Goal: Task Accomplishment & Management: Manage account settings

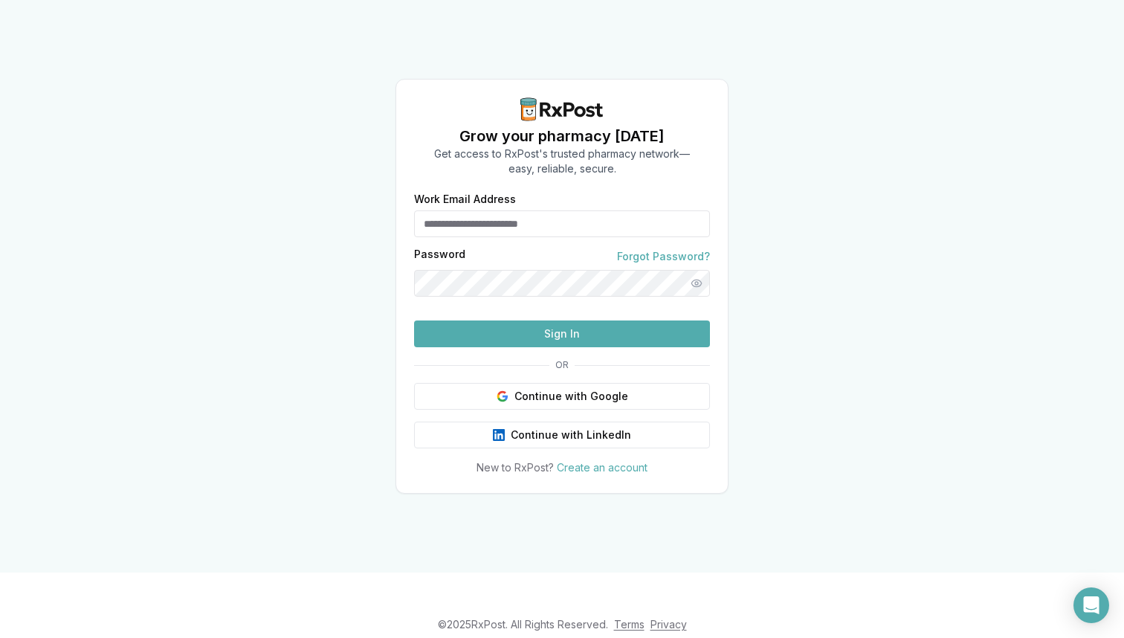
type input "**********"
click at [509, 347] on button "Sign In" at bounding box center [562, 333] width 296 height 27
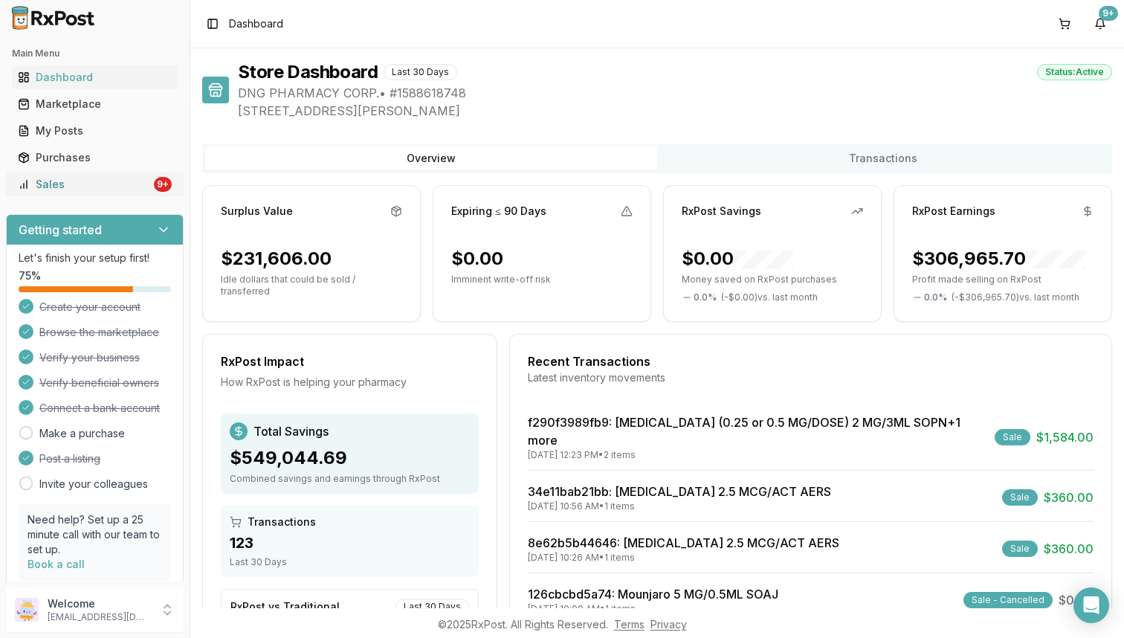
click at [130, 186] on div "Sales" at bounding box center [84, 184] width 133 height 15
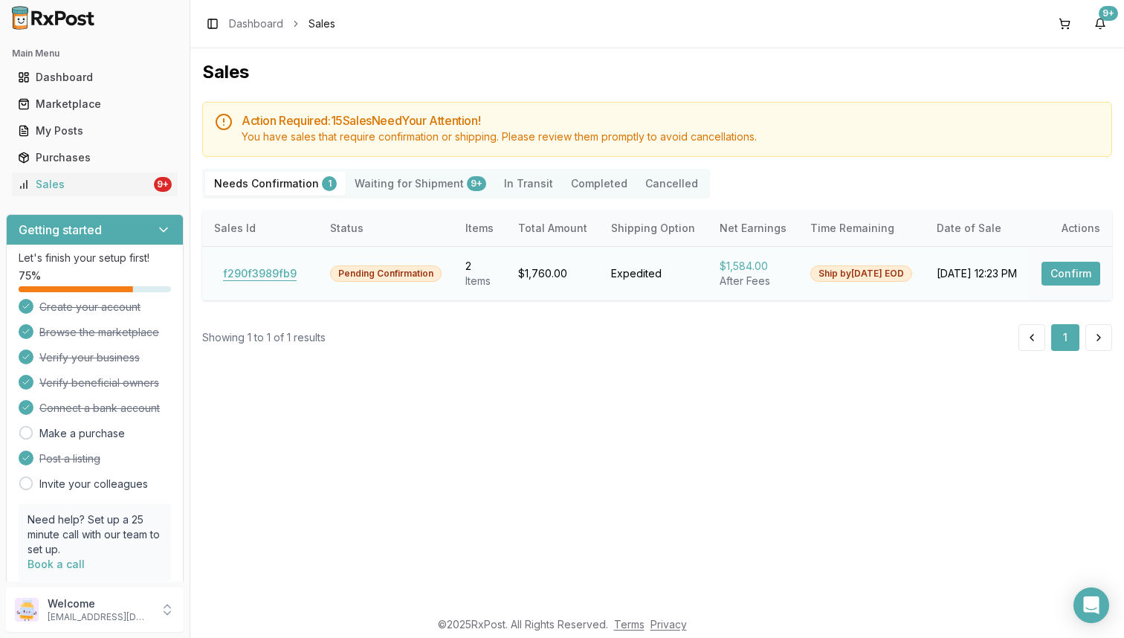
click at [246, 277] on button "f290f3989fb9" at bounding box center [259, 274] width 91 height 24
click at [436, 181] on Shipment "Waiting for Shipment 9+" at bounding box center [420, 184] width 149 height 24
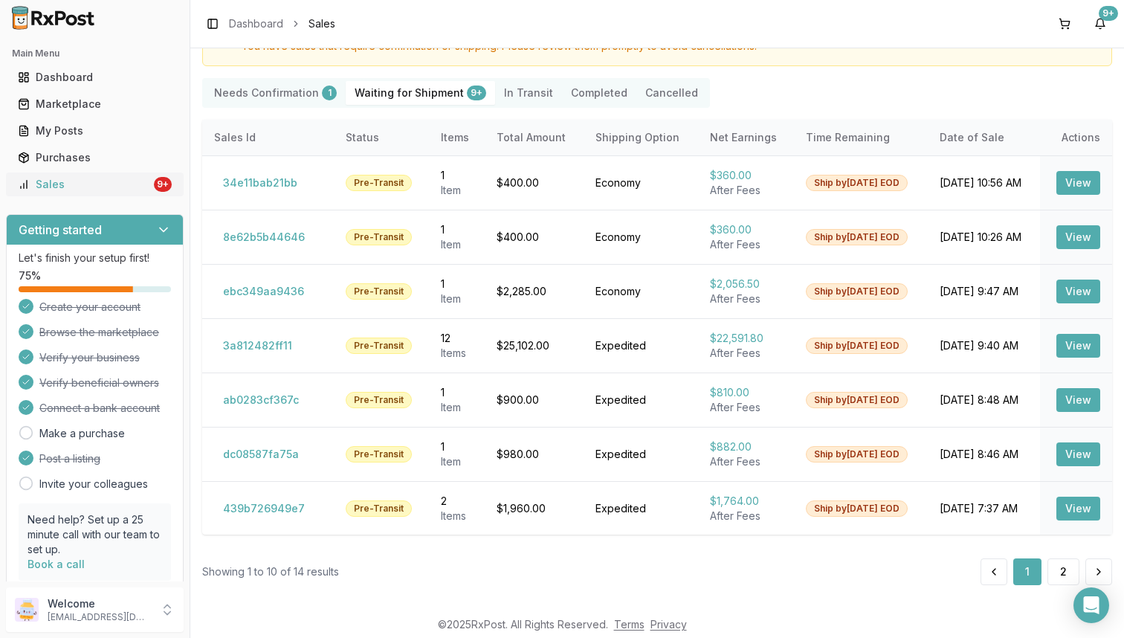
click at [114, 192] on link "Sales 9+" at bounding box center [95, 184] width 166 height 27
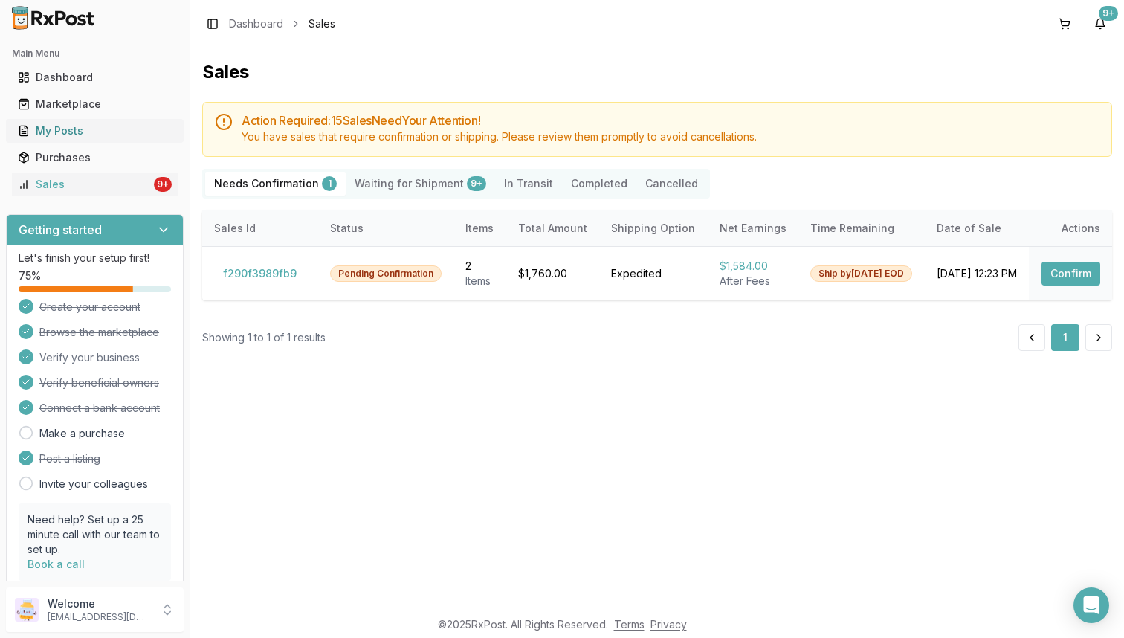
click at [113, 132] on div "My Posts" at bounding box center [95, 130] width 154 height 15
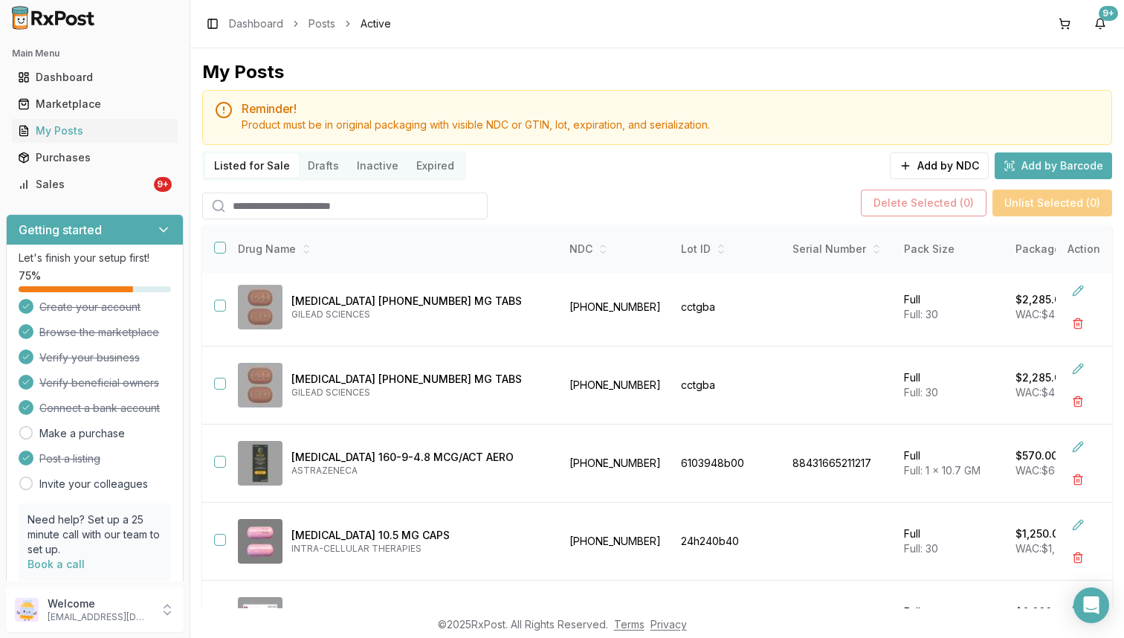
scroll to position [1, 0]
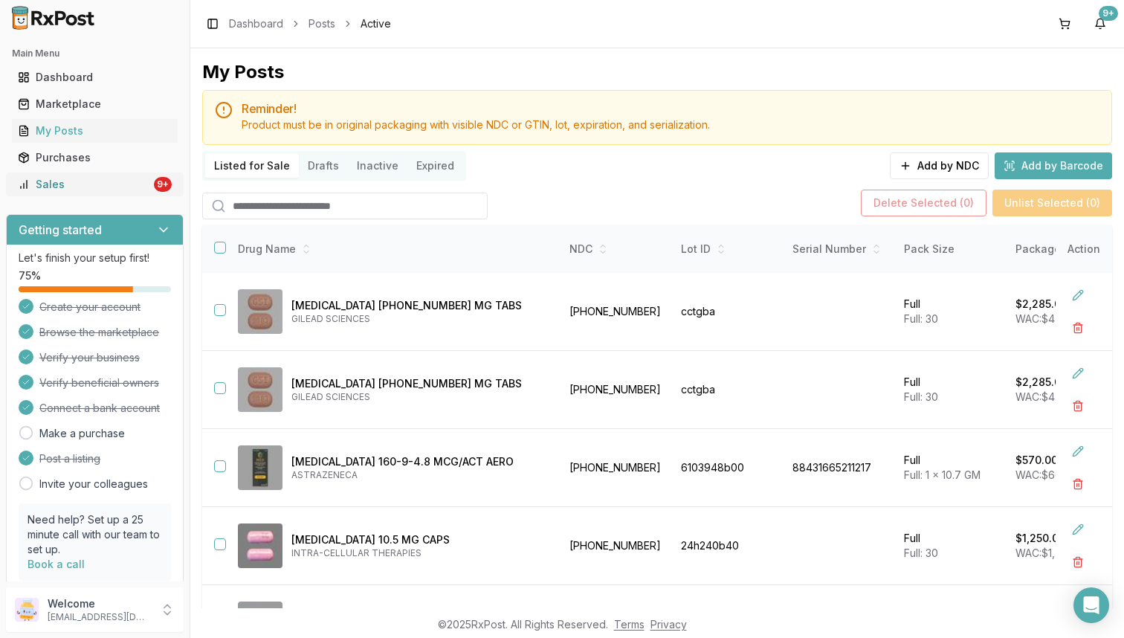
click at [146, 191] on link "Sales 9+" at bounding box center [95, 184] width 166 height 27
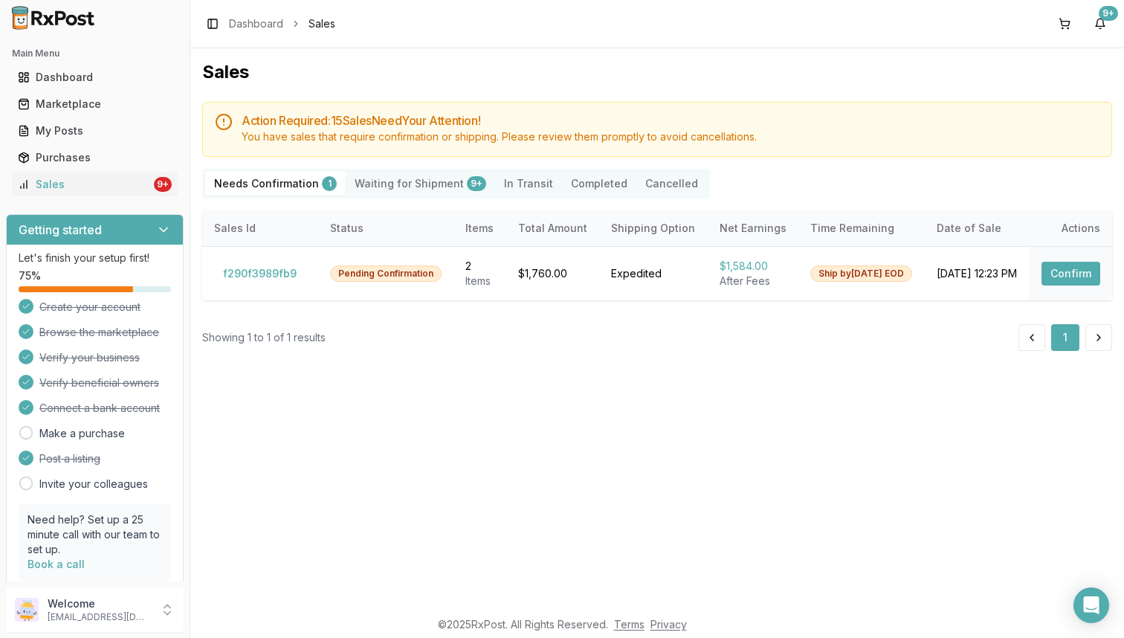
click at [414, 182] on Shipment "Waiting for Shipment 9+" at bounding box center [420, 184] width 149 height 24
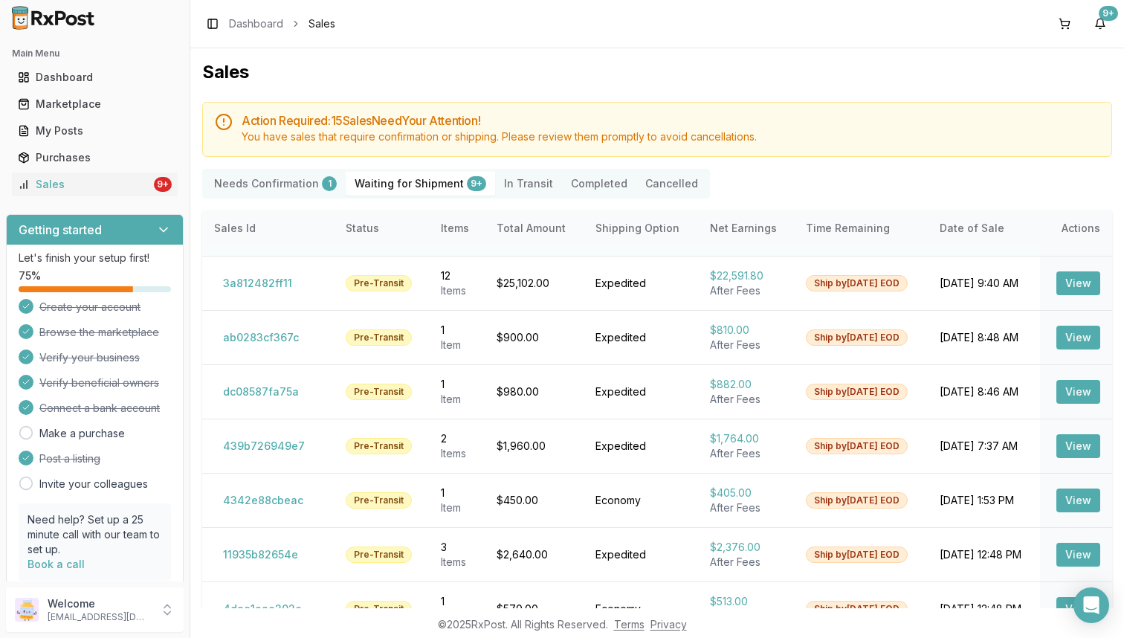
scroll to position [76, 0]
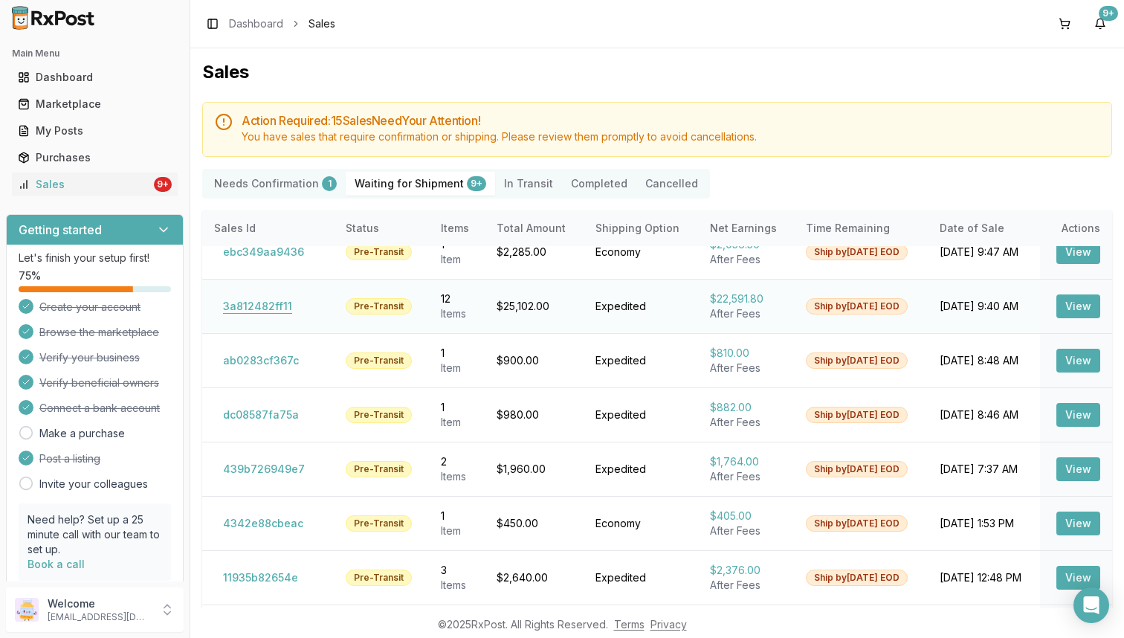
click at [257, 310] on button "3a812482ff11" at bounding box center [257, 306] width 87 height 24
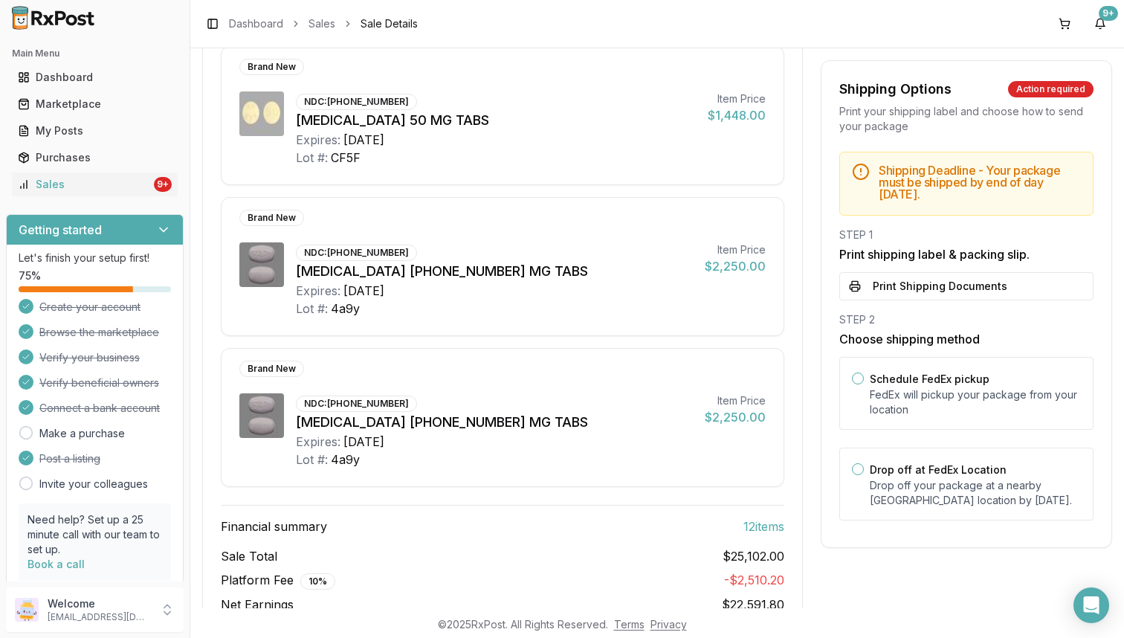
scroll to position [1582, 0]
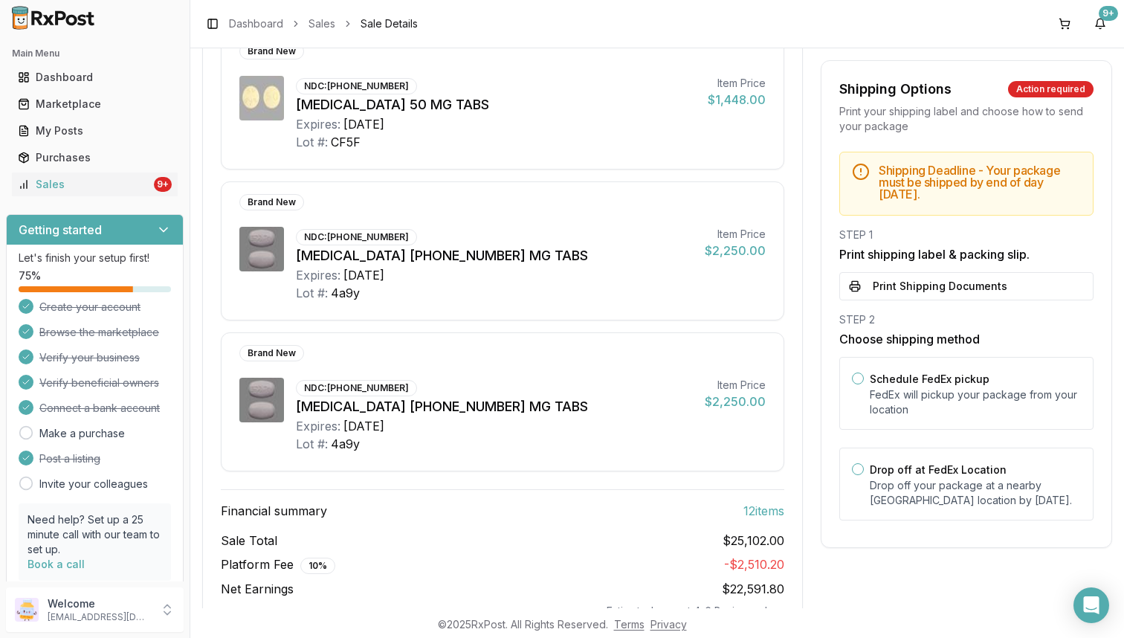
scroll to position [91, 0]
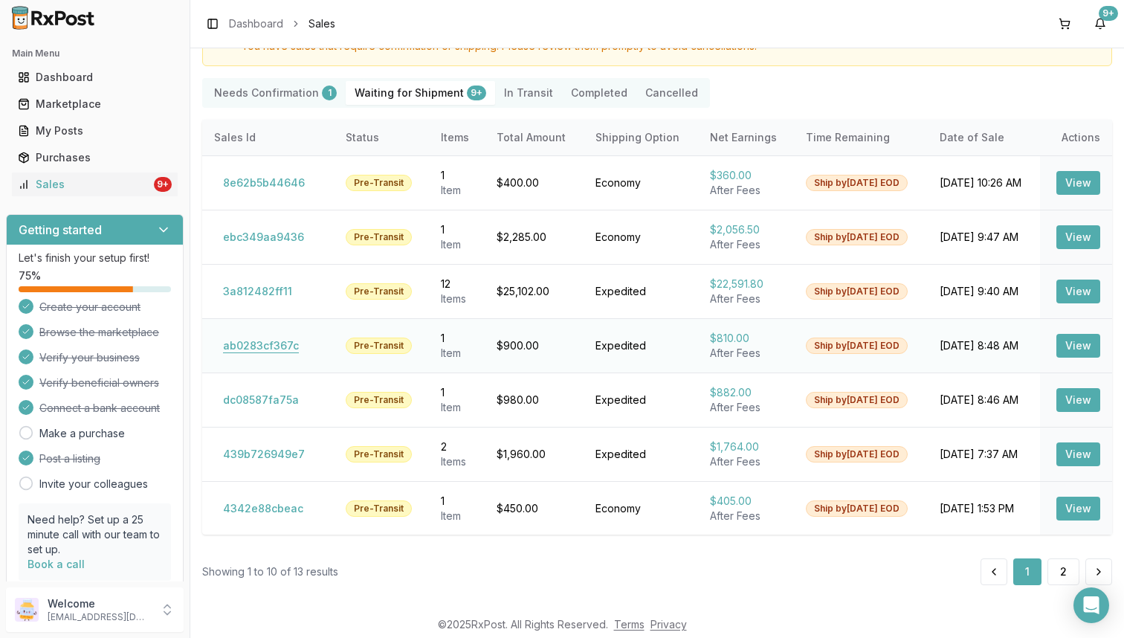
click at [281, 349] on button "ab0283cf367c" at bounding box center [261, 346] width 94 height 24
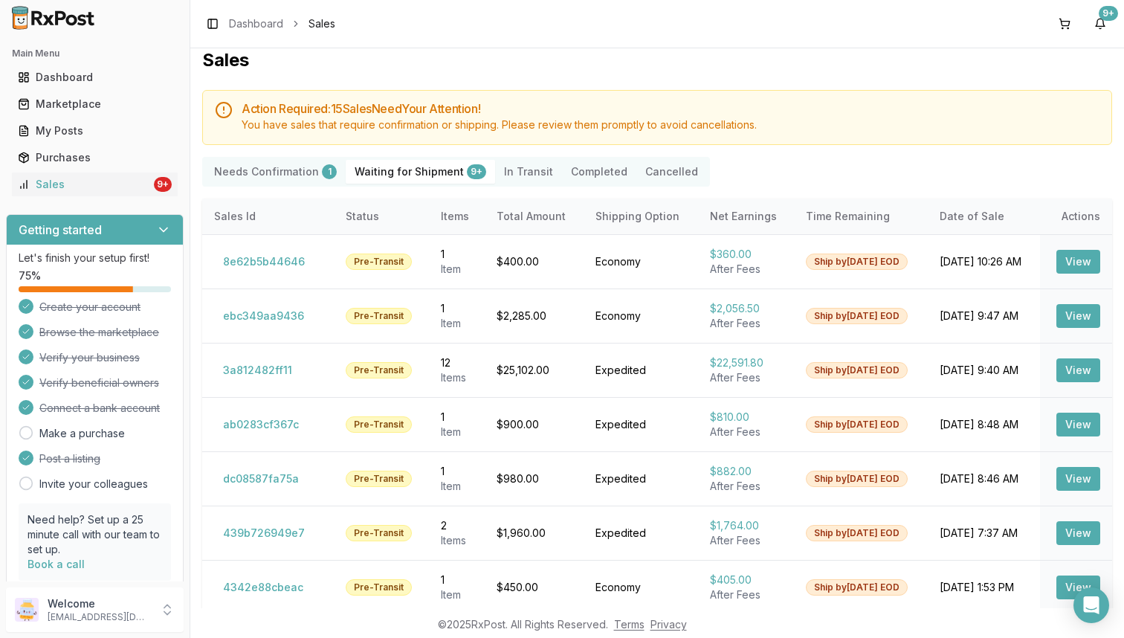
click at [652, 180] on button "Cancelled" at bounding box center [671, 172] width 71 height 24
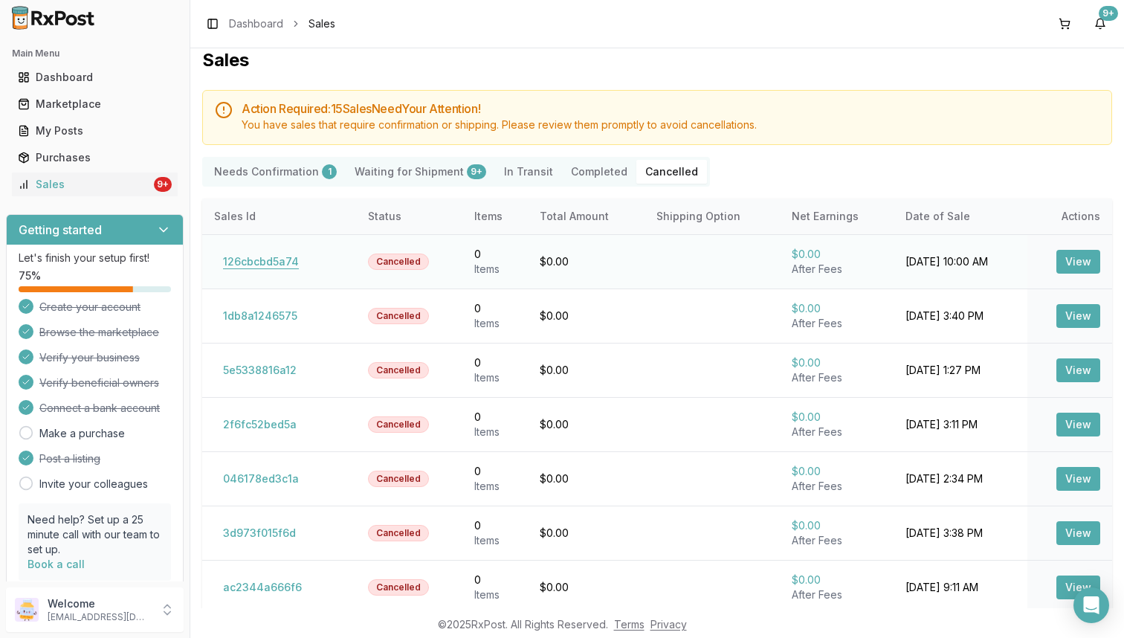
click at [240, 262] on button "126cbcbd5a74" at bounding box center [261, 262] width 94 height 24
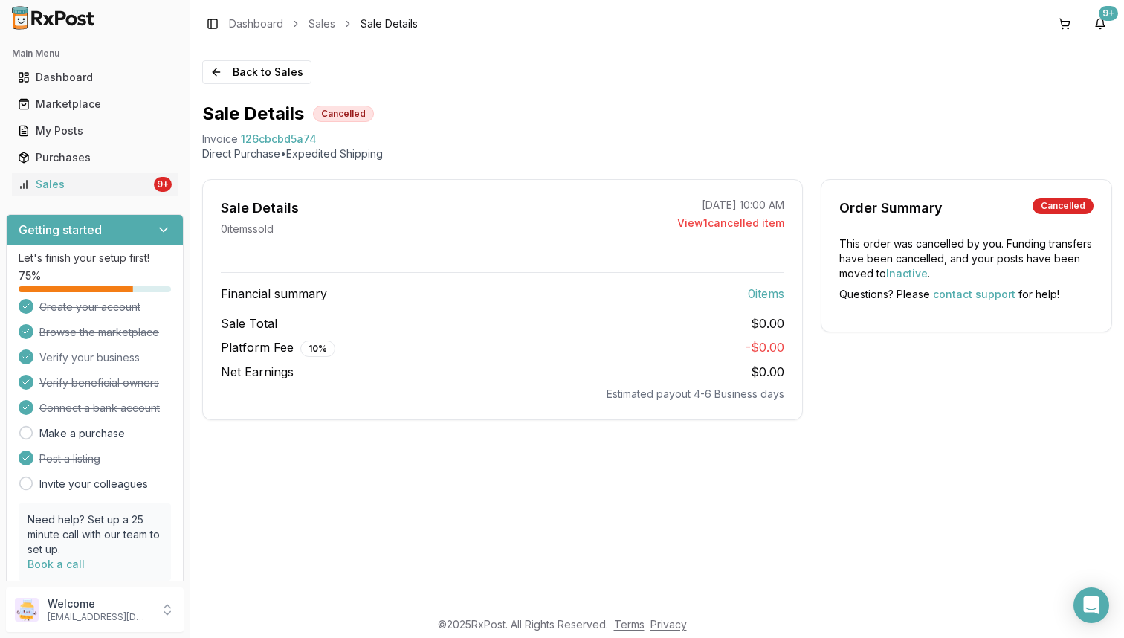
click at [722, 226] on p "View 1 cancelled item" at bounding box center [730, 223] width 107 height 15
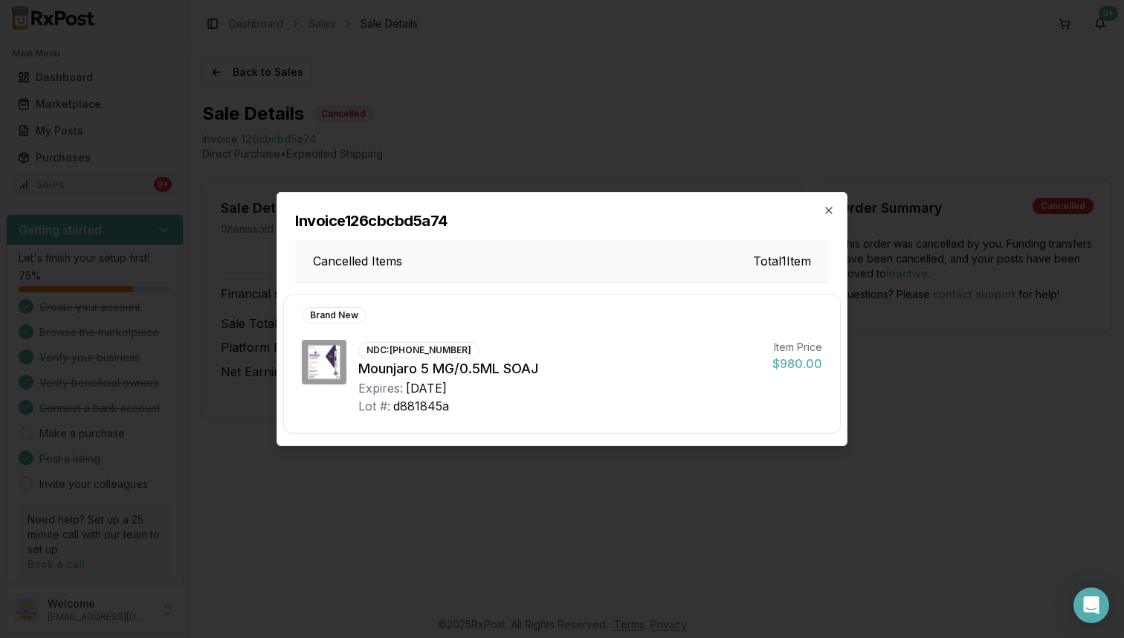
click at [822, 208] on div "Invoice 126cbcbd5a74 Cancelled Items Total 1 Item" at bounding box center [562, 238] width 570 height 90
click at [828, 210] on icon "button" at bounding box center [829, 210] width 12 height 12
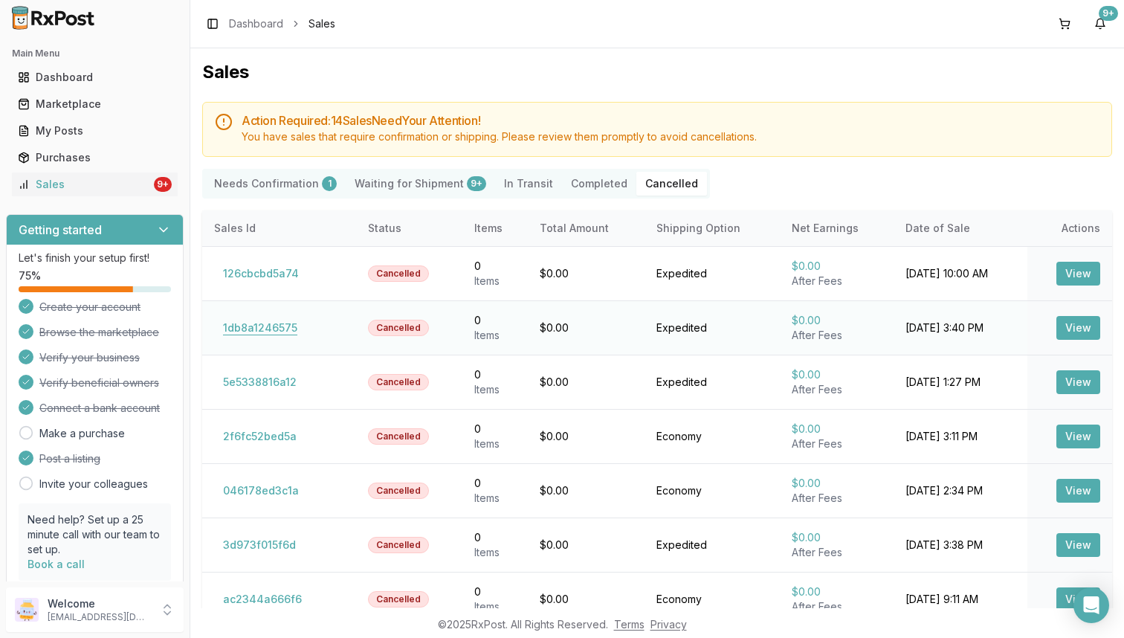
click at [269, 327] on button "1db8a1246575" at bounding box center [260, 328] width 92 height 24
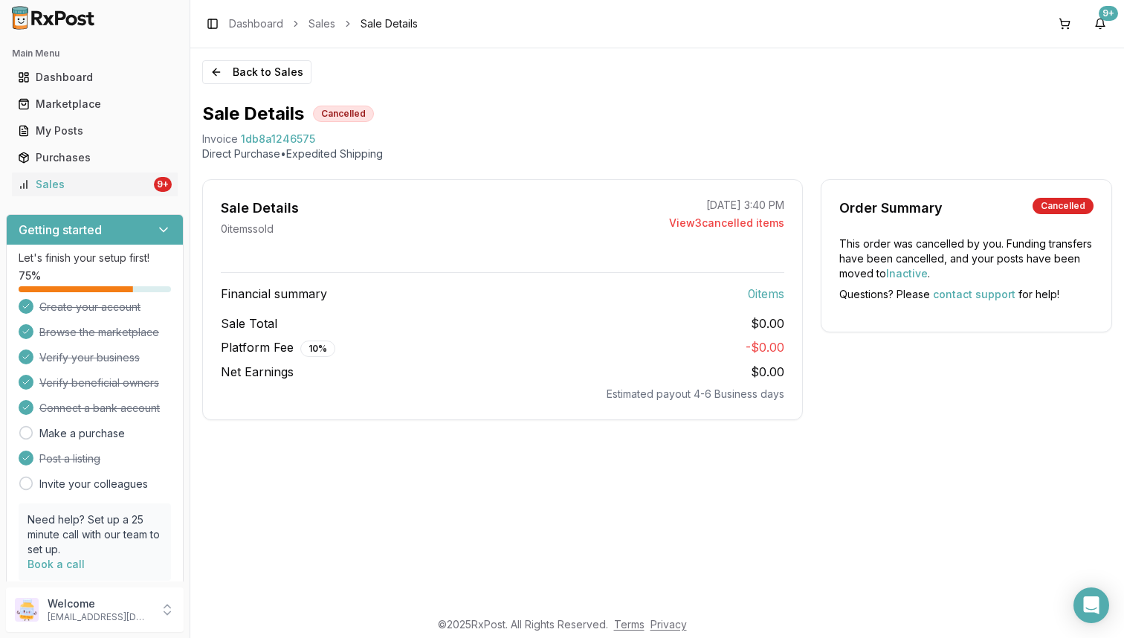
click at [700, 230] on div "Sale Details 0 item s sold [DATE] 3:40 PM View 3 cancelled item s" at bounding box center [502, 217] width 599 height 39
click at [702, 229] on p "View 3 cancelled item s" at bounding box center [726, 223] width 115 height 15
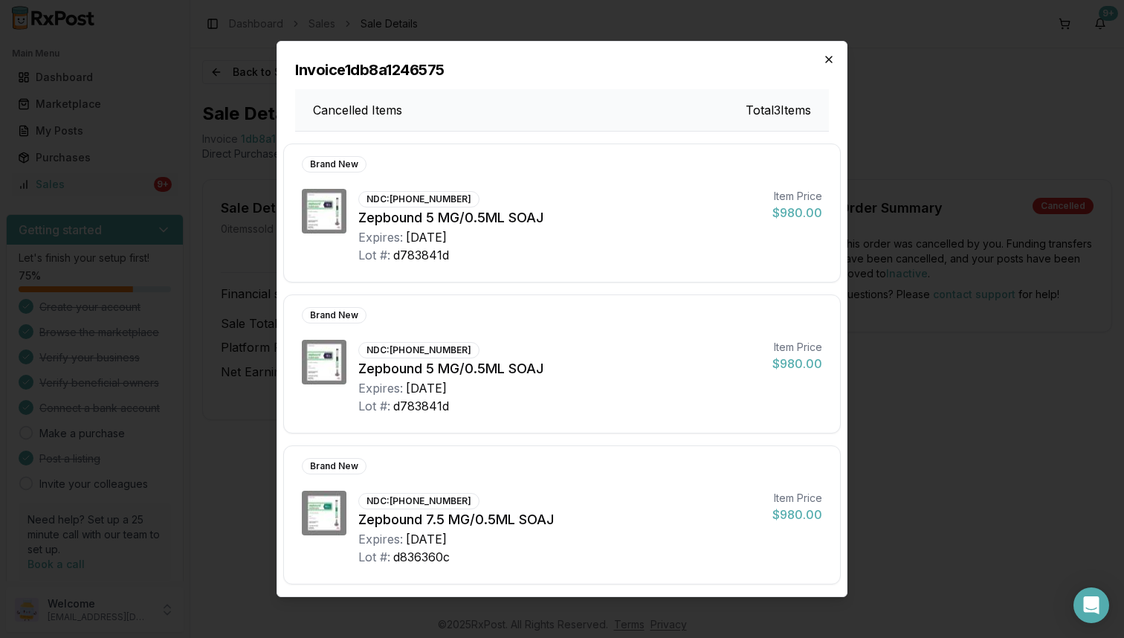
click at [829, 61] on icon "button" at bounding box center [829, 60] width 12 height 12
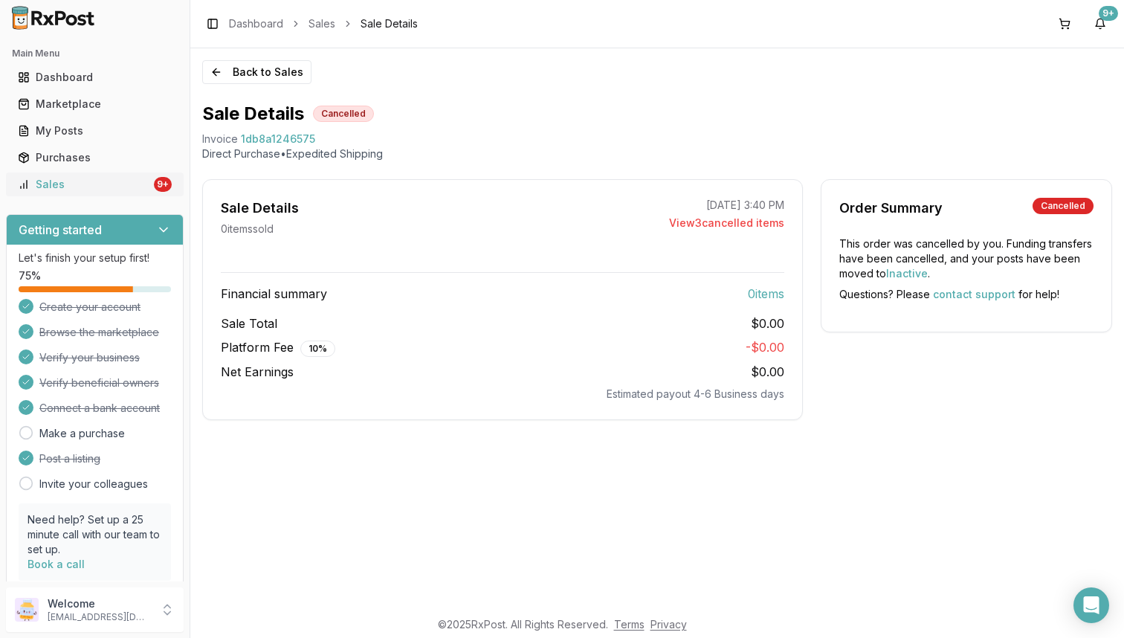
click at [126, 177] on div "Sales" at bounding box center [84, 184] width 133 height 15
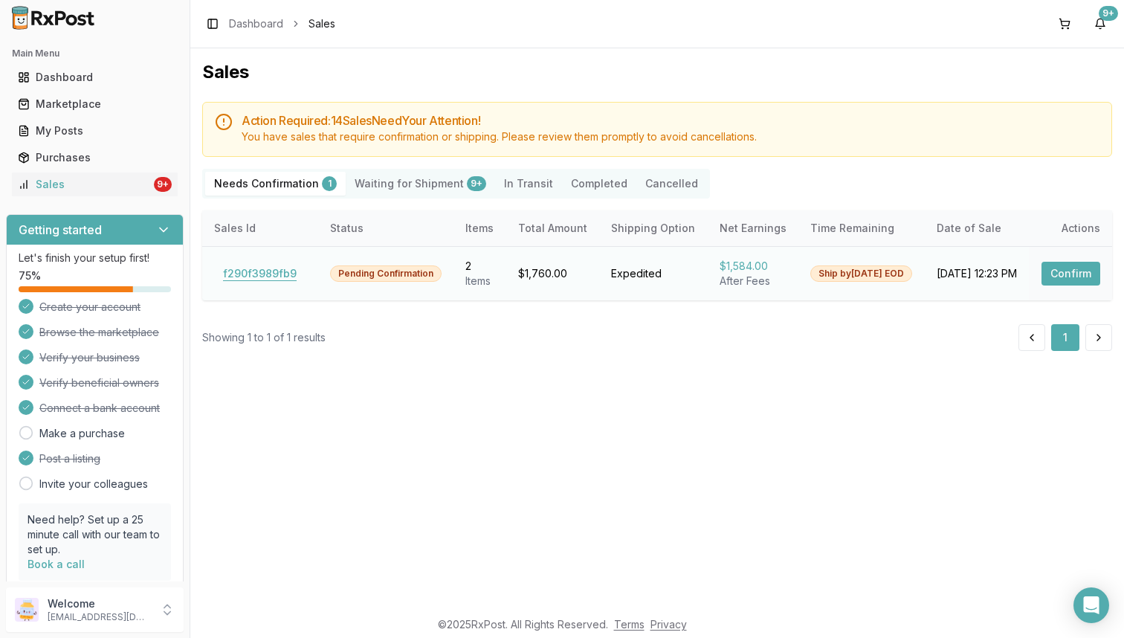
click at [232, 282] on button "f290f3989fb9" at bounding box center [259, 274] width 91 height 24
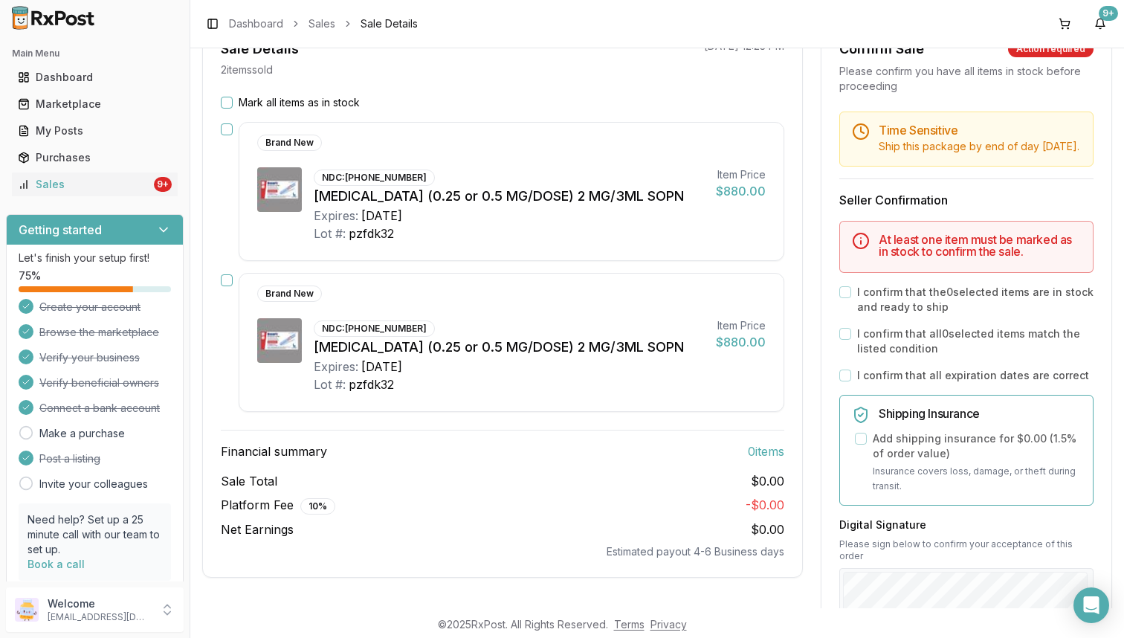
scroll to position [175, 0]
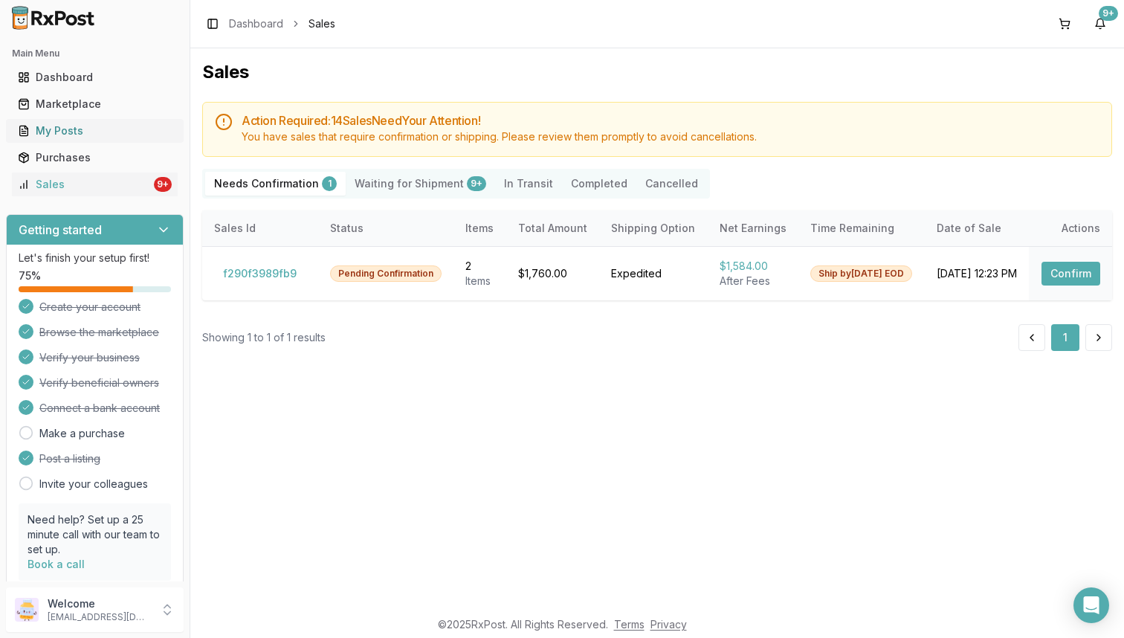
click at [102, 132] on div "My Posts" at bounding box center [95, 130] width 154 height 15
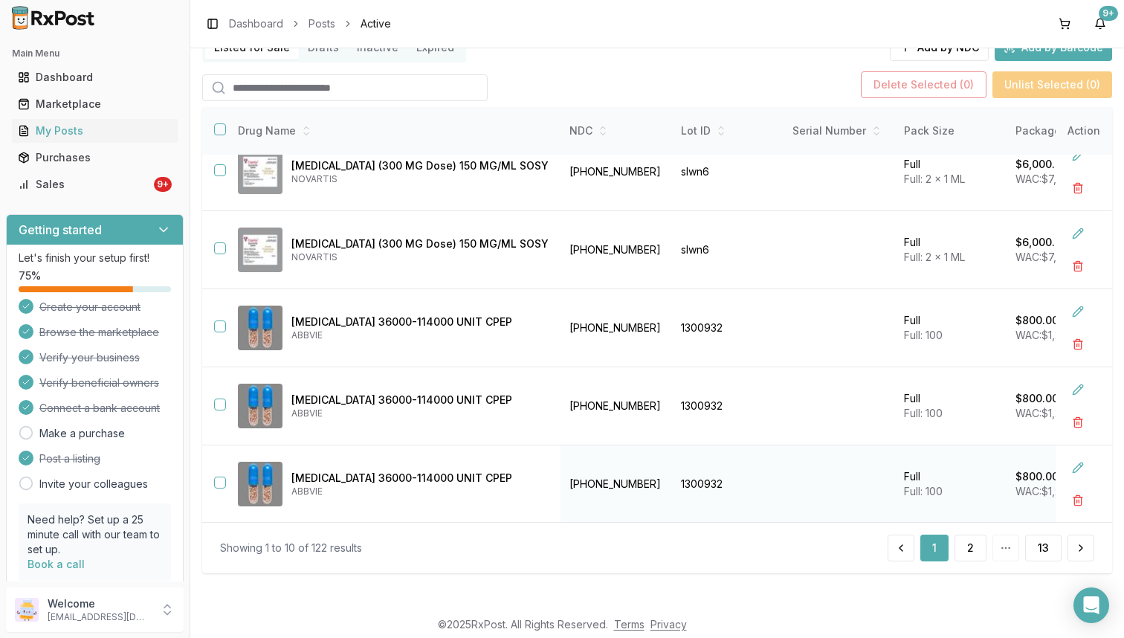
scroll to position [335, 0]
click at [1068, 228] on button at bounding box center [1078, 233] width 27 height 27
click at [1026, 240] on input "****" at bounding box center [1061, 242] width 71 height 27
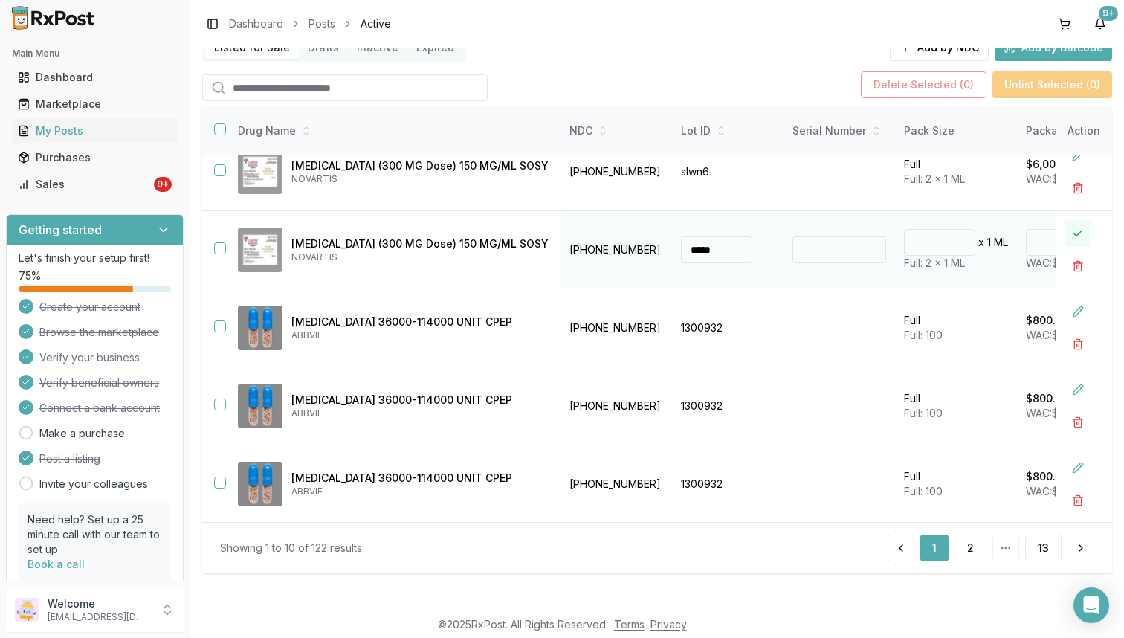
type input "*******"
type input "**"
click at [1075, 233] on button at bounding box center [1078, 233] width 27 height 27
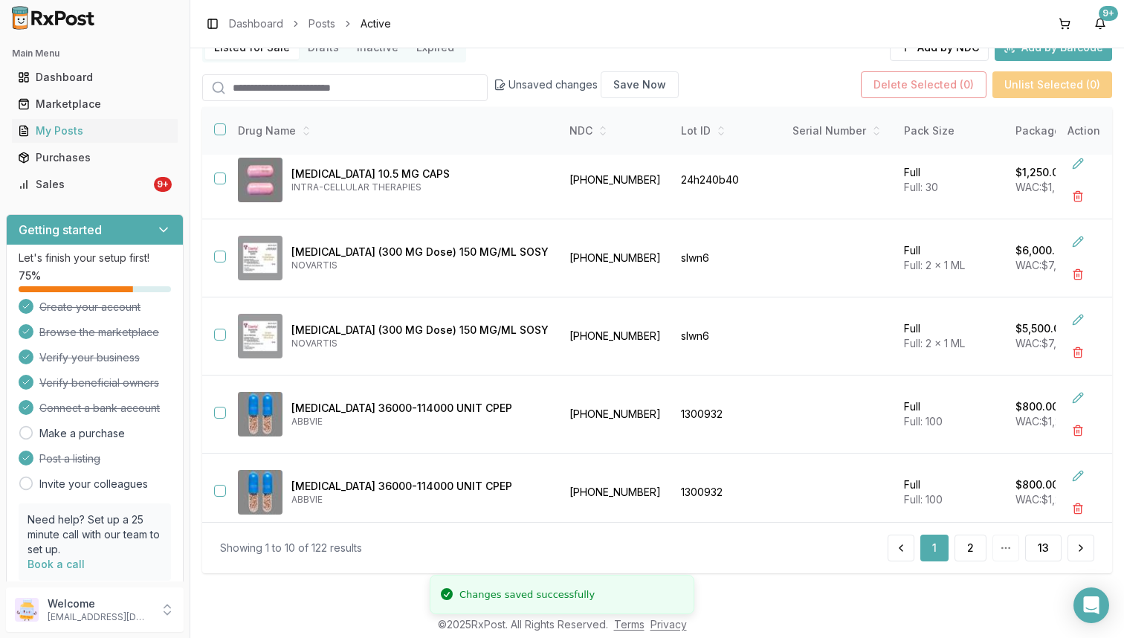
scroll to position [245, 0]
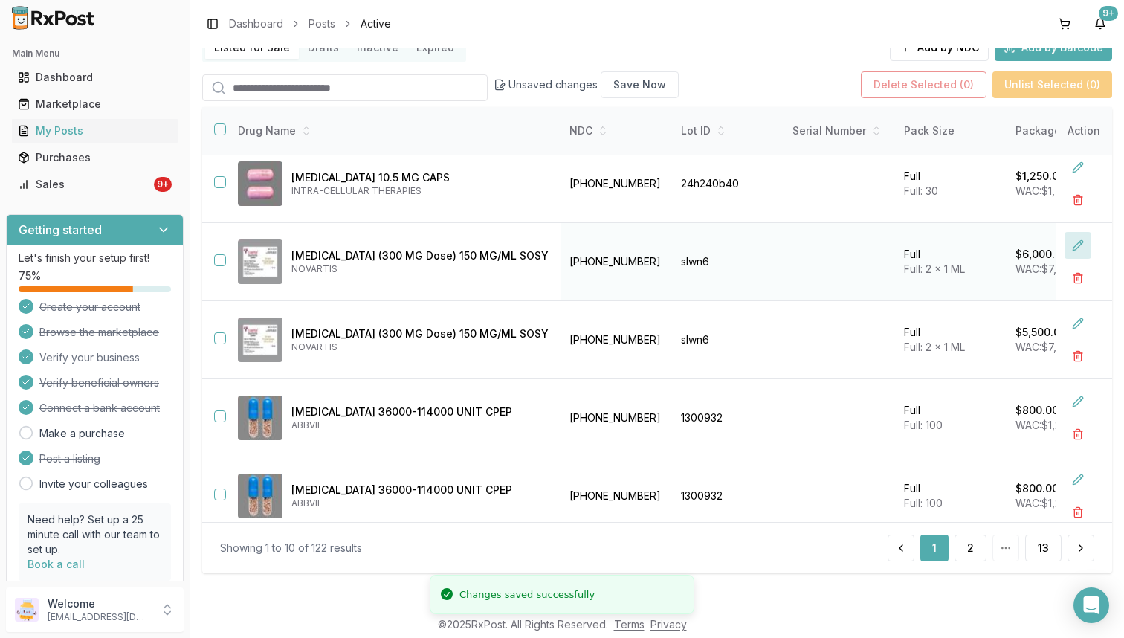
click at [1067, 250] on button at bounding box center [1078, 245] width 27 height 27
click at [1026, 259] on input "****" at bounding box center [1061, 254] width 71 height 27
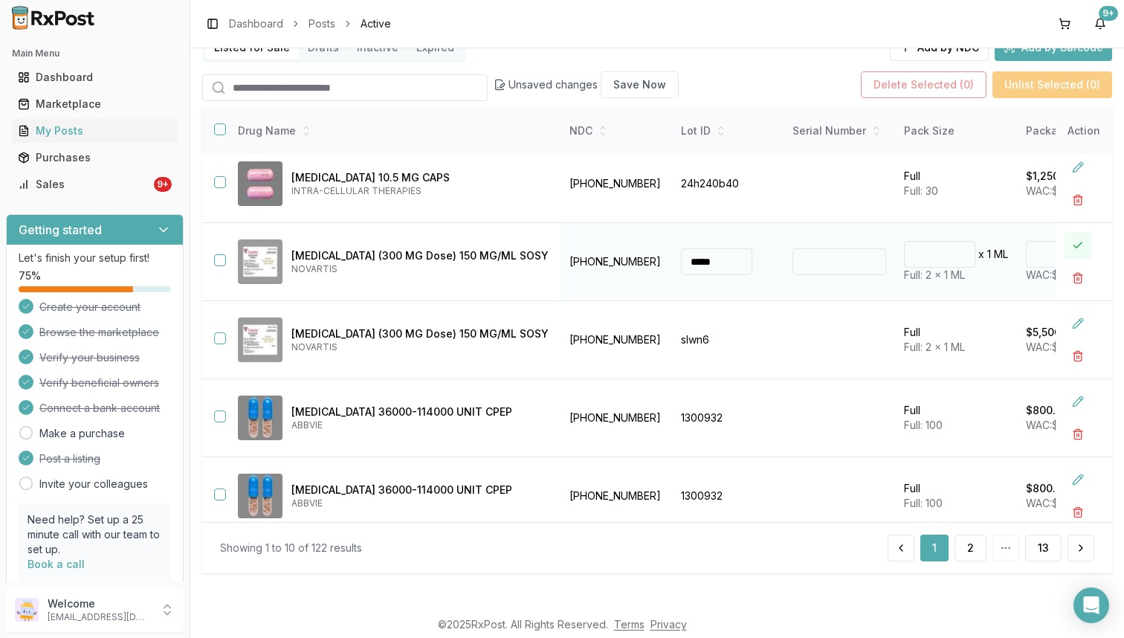
type input "*******"
type input "**"
click at [1077, 240] on button at bounding box center [1078, 245] width 27 height 27
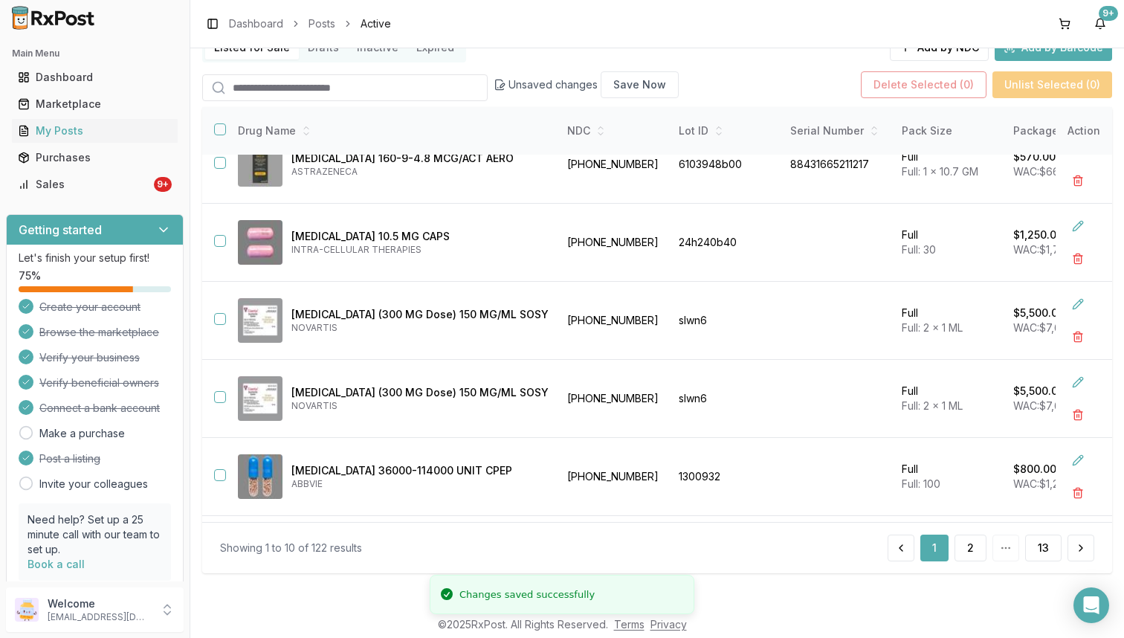
scroll to position [419, 2]
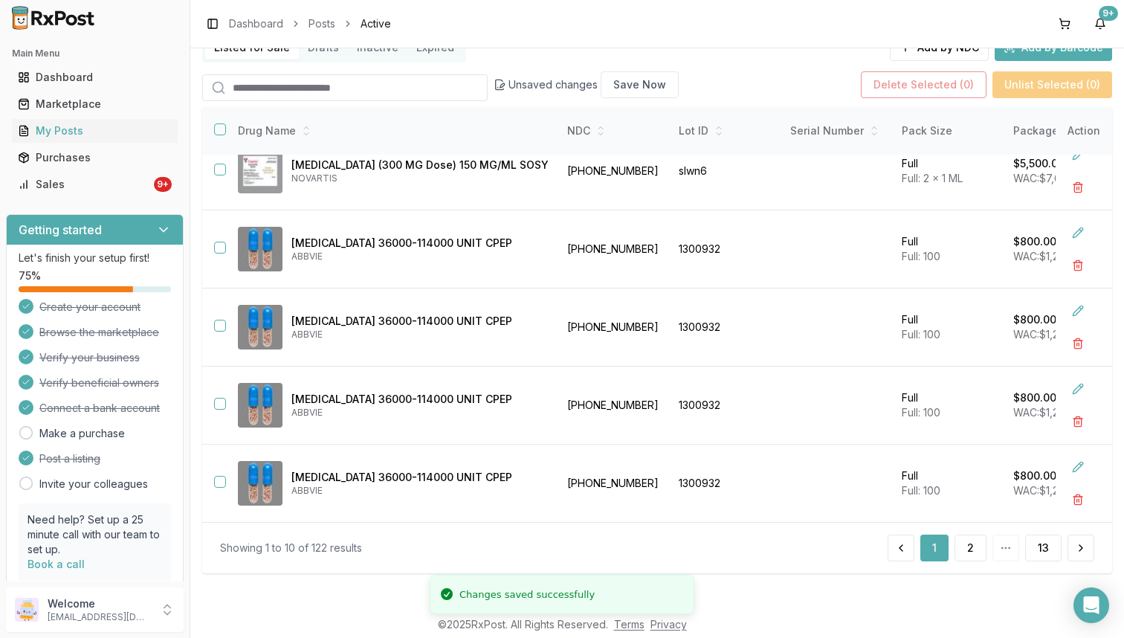
click at [975, 562] on div "Showing 1 to 10 of 122 results 1 2 13" at bounding box center [657, 547] width 910 height 51
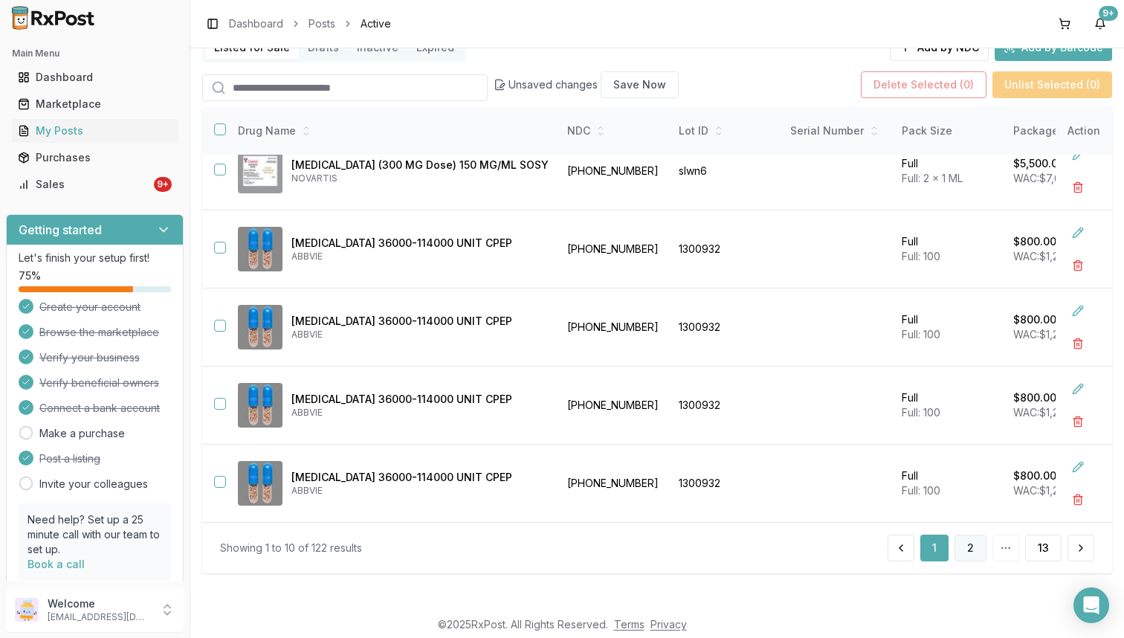
click at [969, 552] on button "2" at bounding box center [971, 548] width 32 height 27
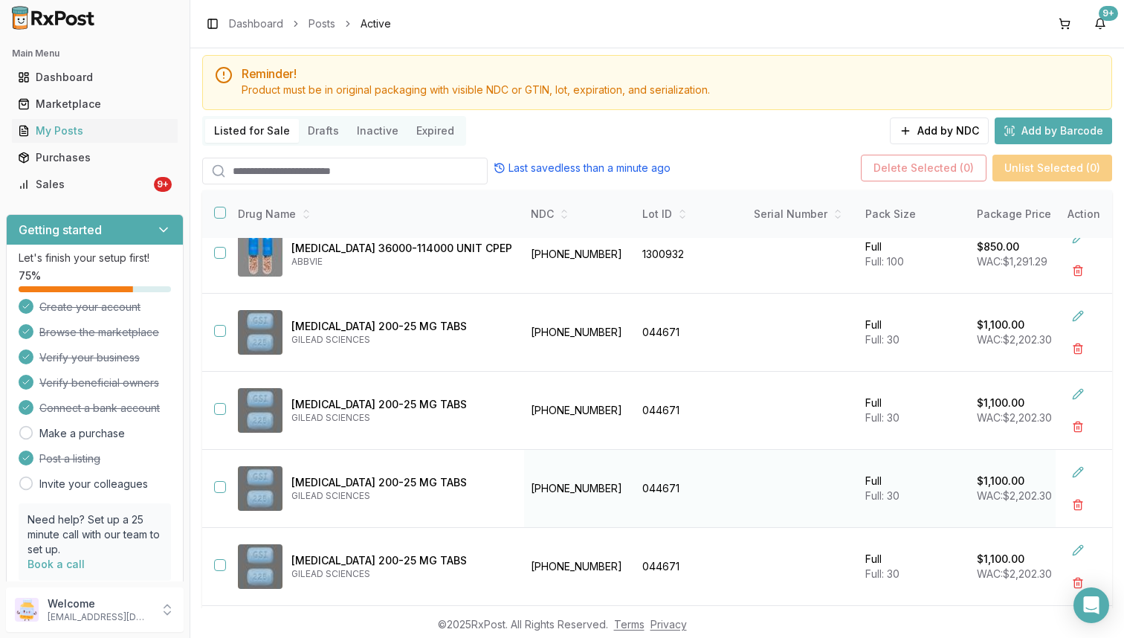
scroll to position [118, 0]
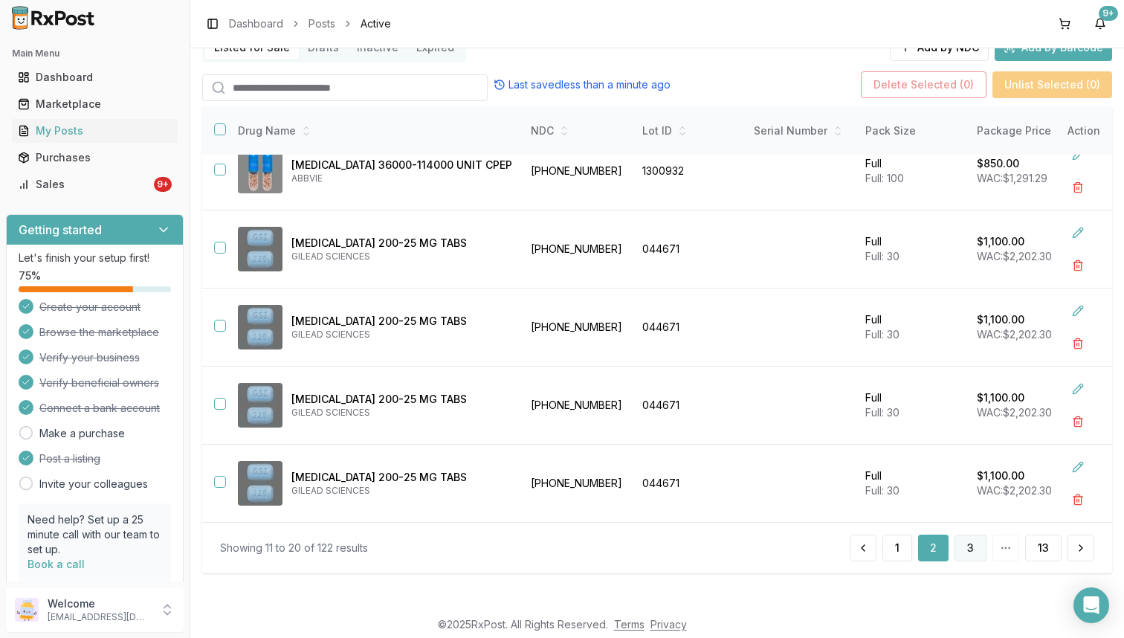
click at [962, 547] on button "3" at bounding box center [971, 548] width 32 height 27
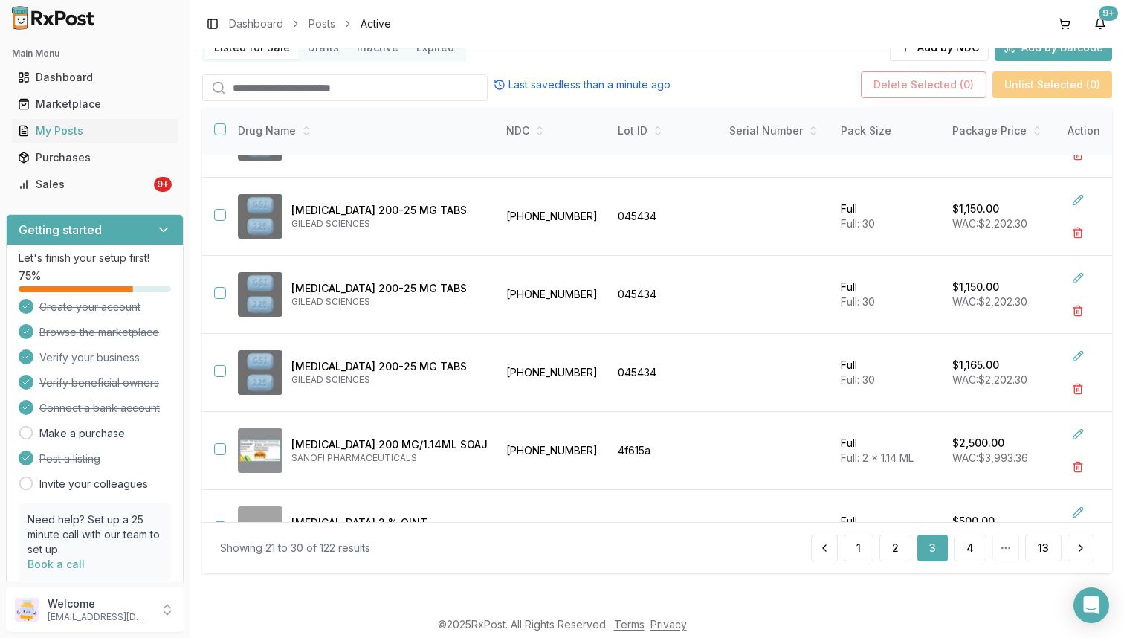
scroll to position [215, 2]
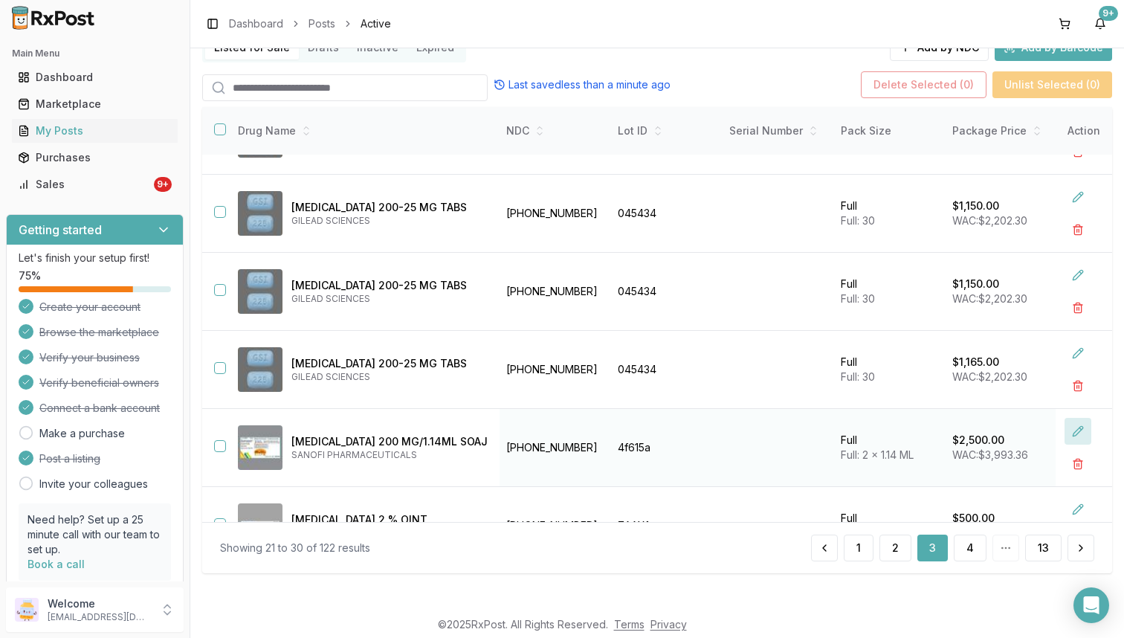
click at [1065, 429] on button at bounding box center [1078, 431] width 27 height 27
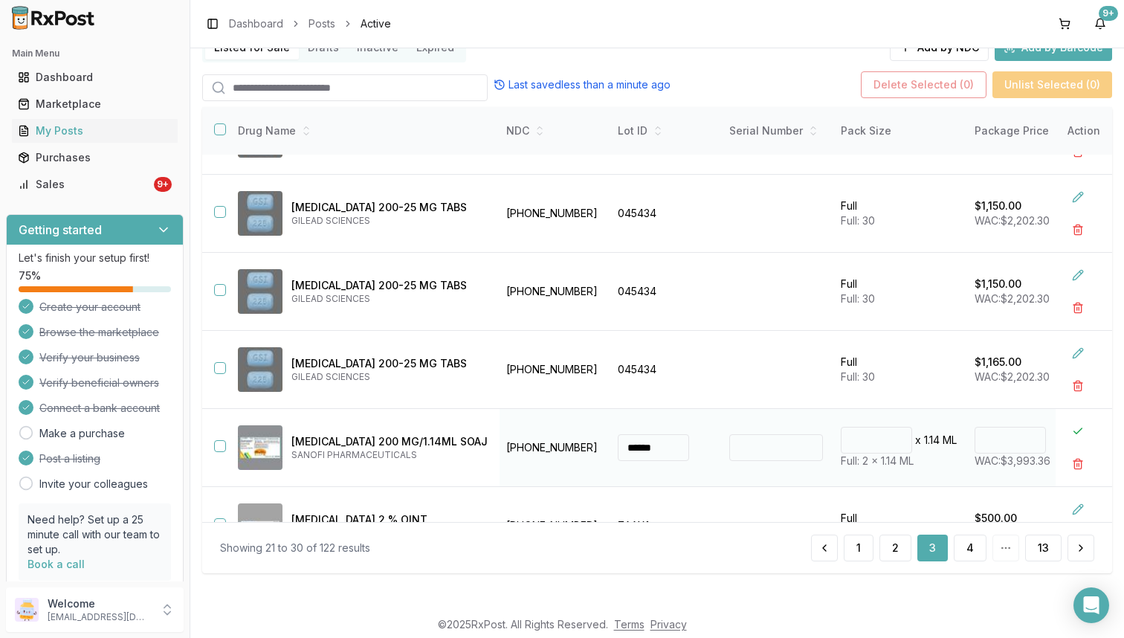
click at [975, 442] on input "****" at bounding box center [1010, 440] width 71 height 27
type input "*******"
type input "**"
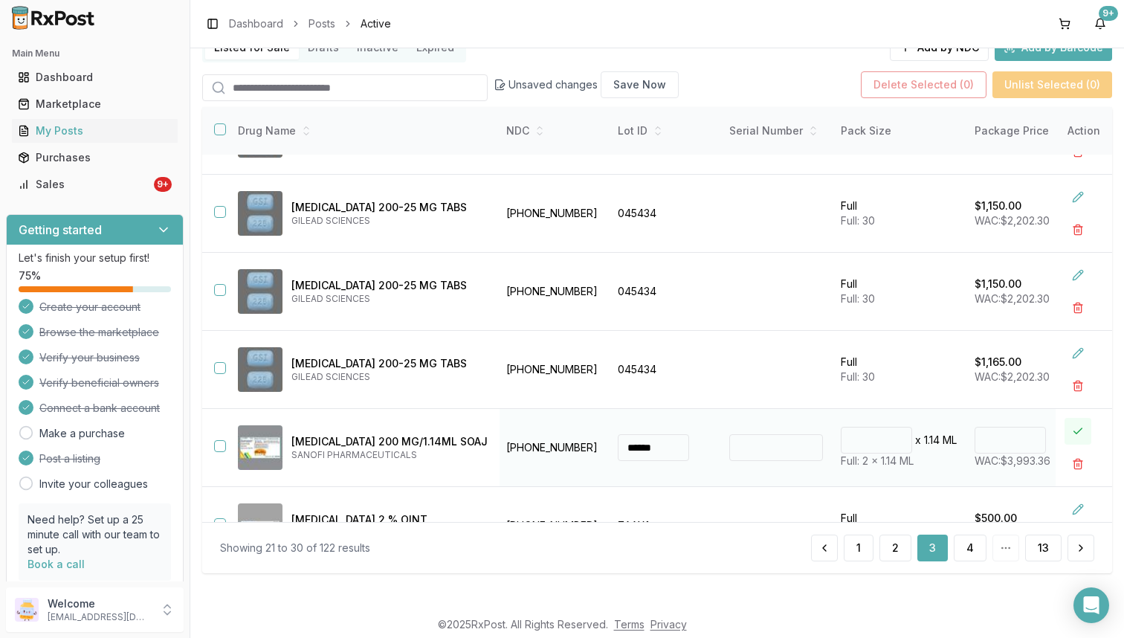
click at [1068, 433] on button at bounding box center [1078, 431] width 27 height 27
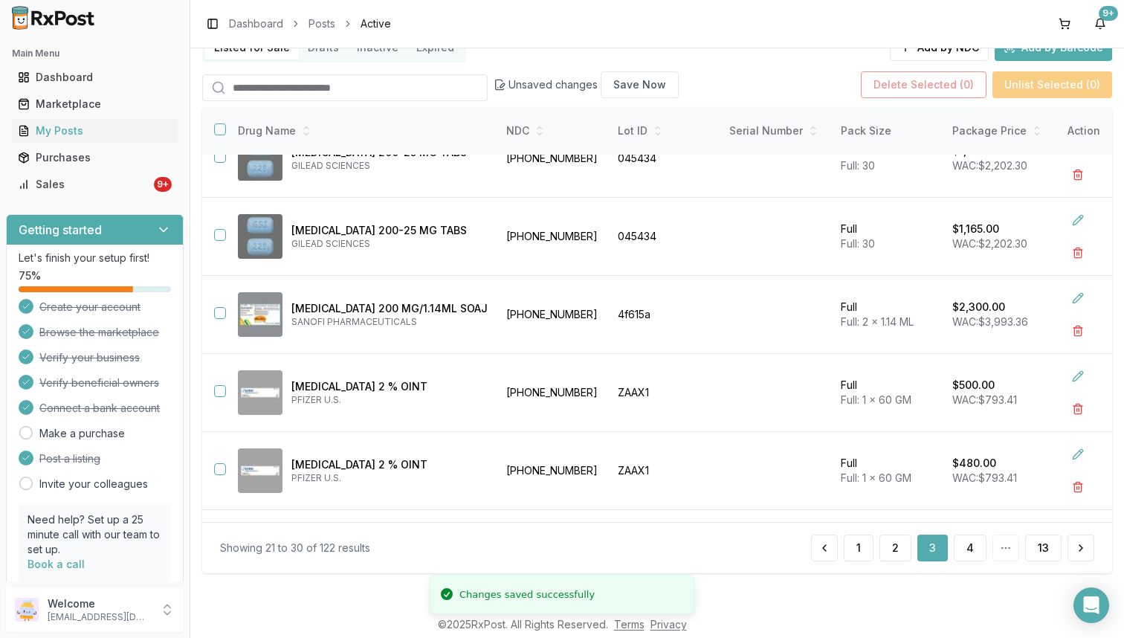
scroll to position [419, 2]
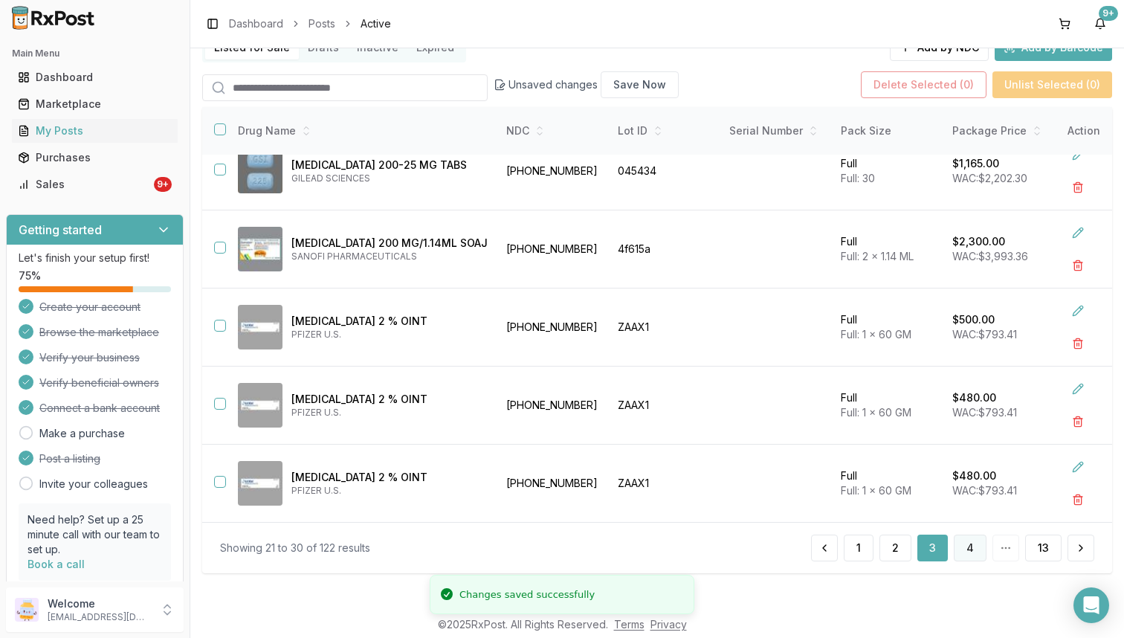
click at [975, 550] on button "4" at bounding box center [970, 548] width 33 height 27
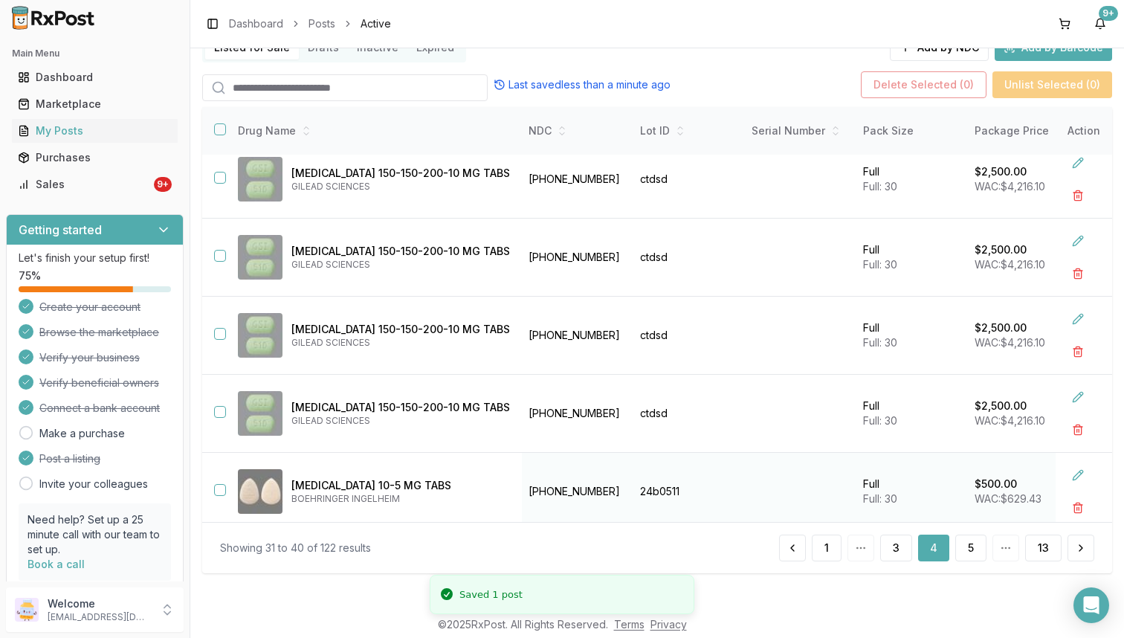
scroll to position [329, 2]
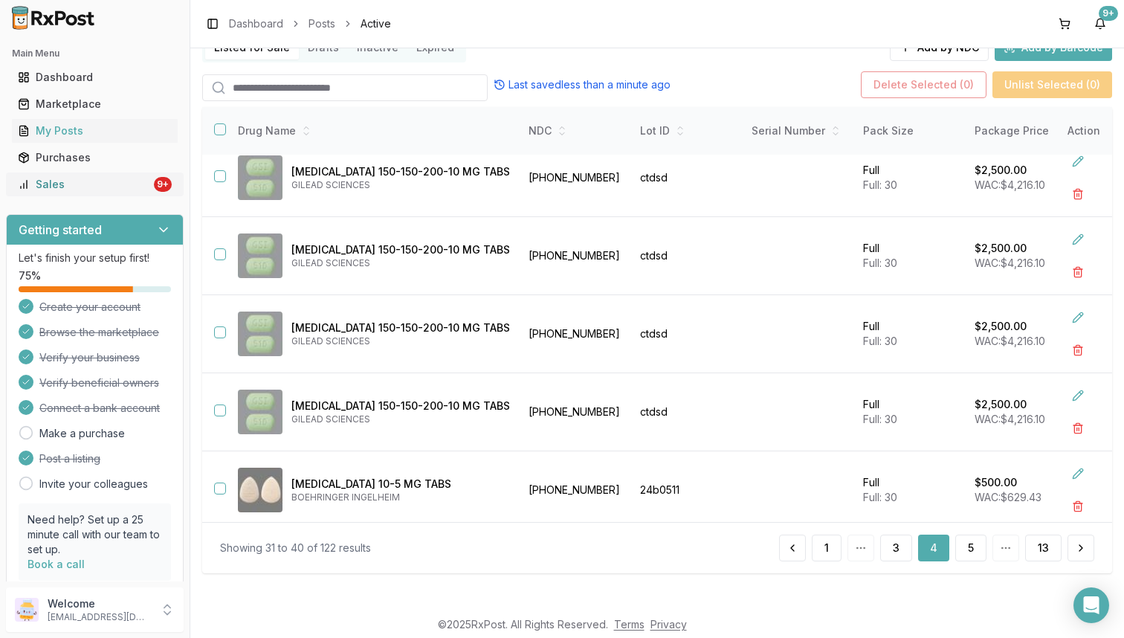
click at [158, 190] on div "9+" at bounding box center [163, 184] width 18 height 15
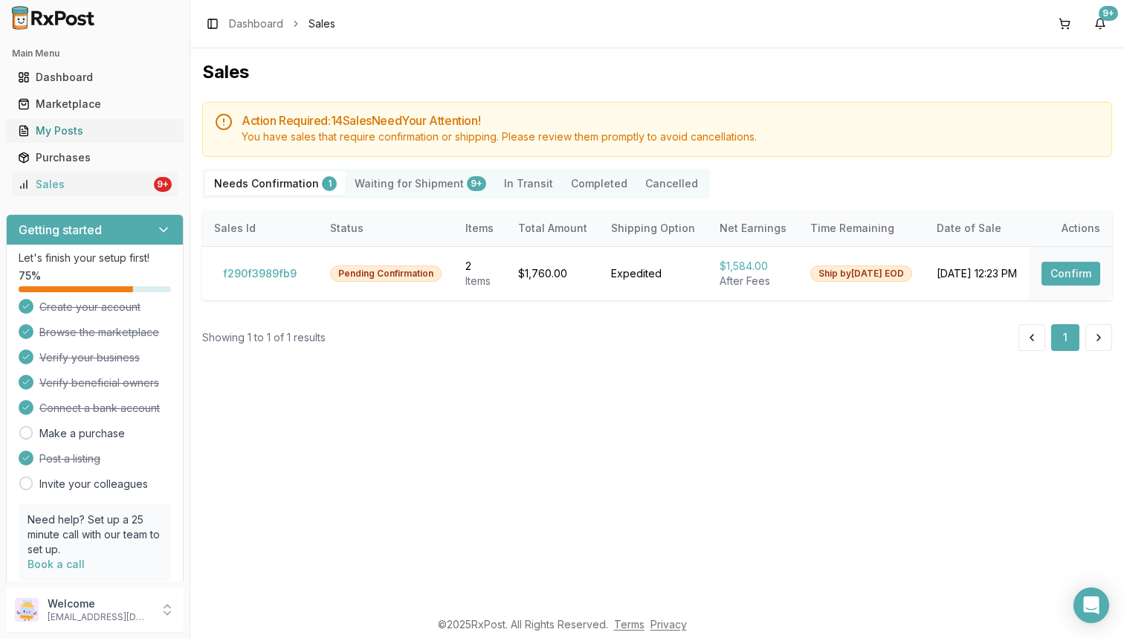
click at [159, 135] on div "My Posts" at bounding box center [95, 130] width 154 height 15
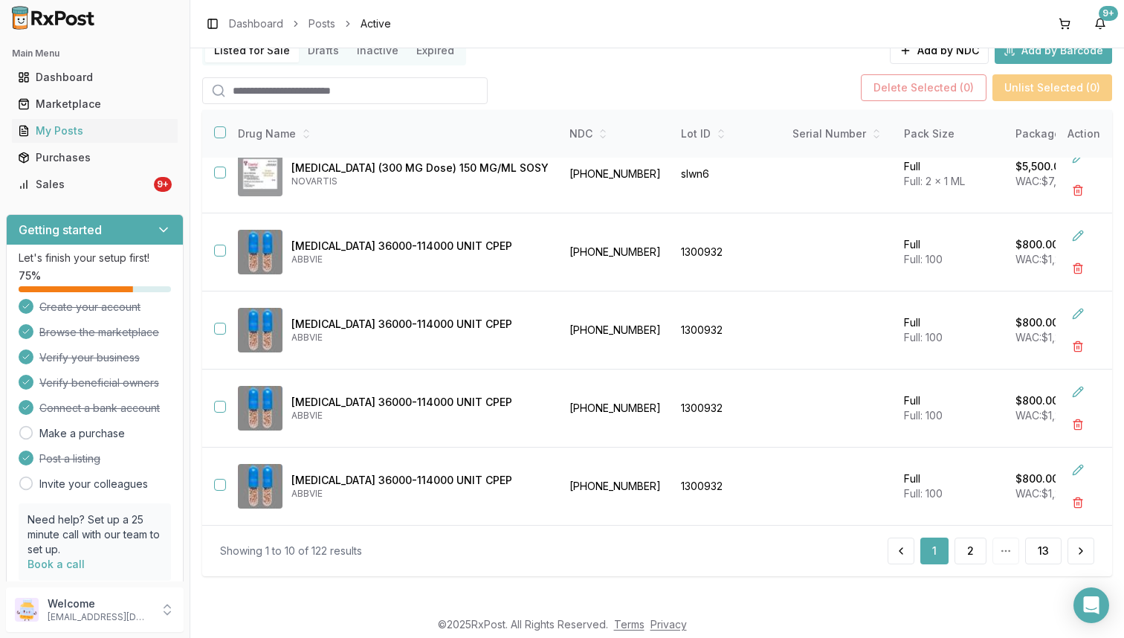
scroll to position [118, 0]
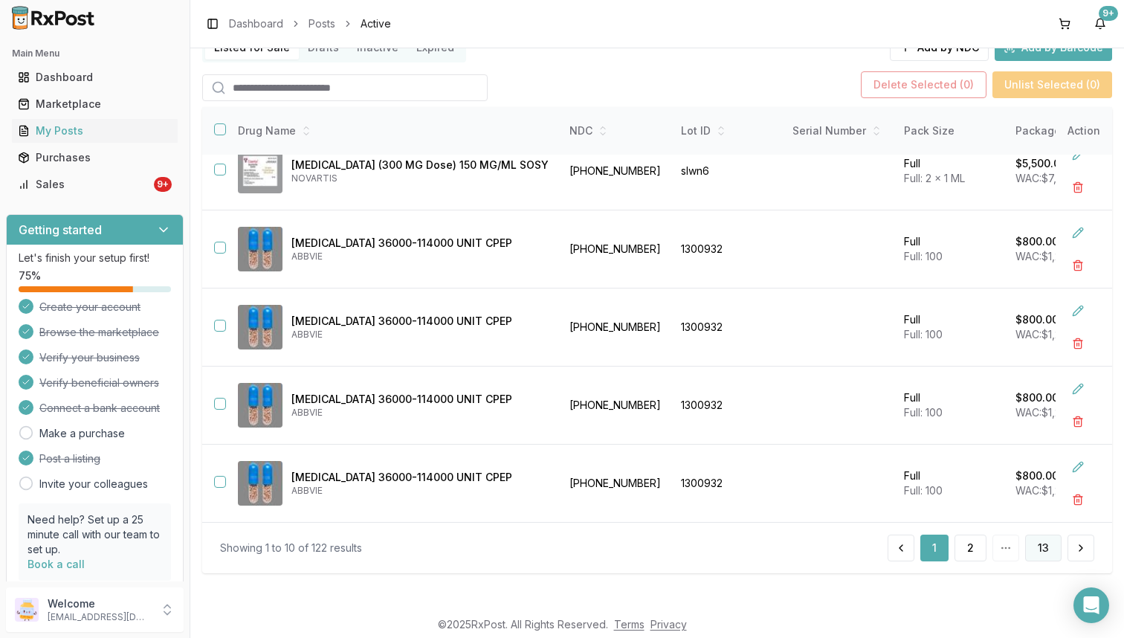
click at [1038, 556] on button "13" at bounding box center [1043, 548] width 36 height 27
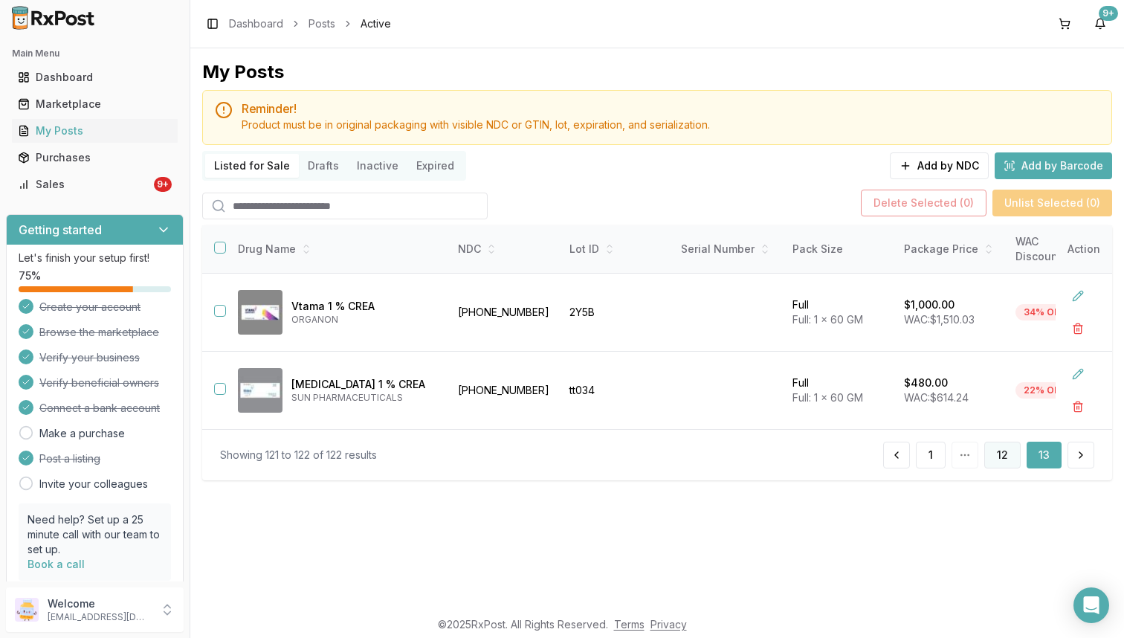
click at [1001, 462] on button "12" at bounding box center [1002, 455] width 36 height 27
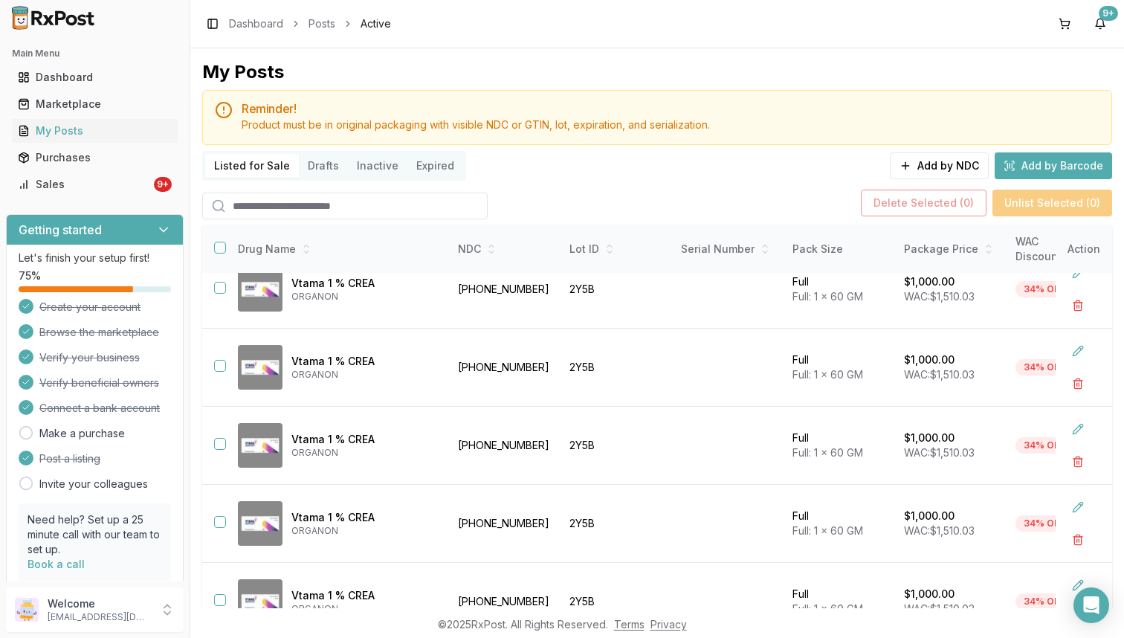
scroll to position [118, 0]
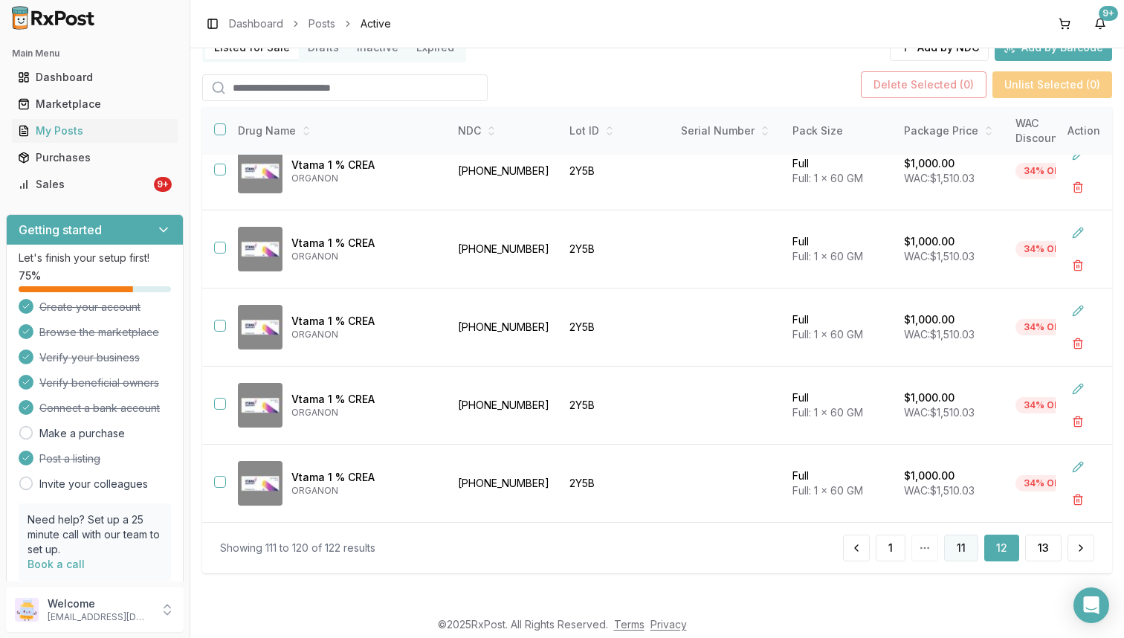
click at [966, 552] on button "11" at bounding box center [961, 548] width 34 height 27
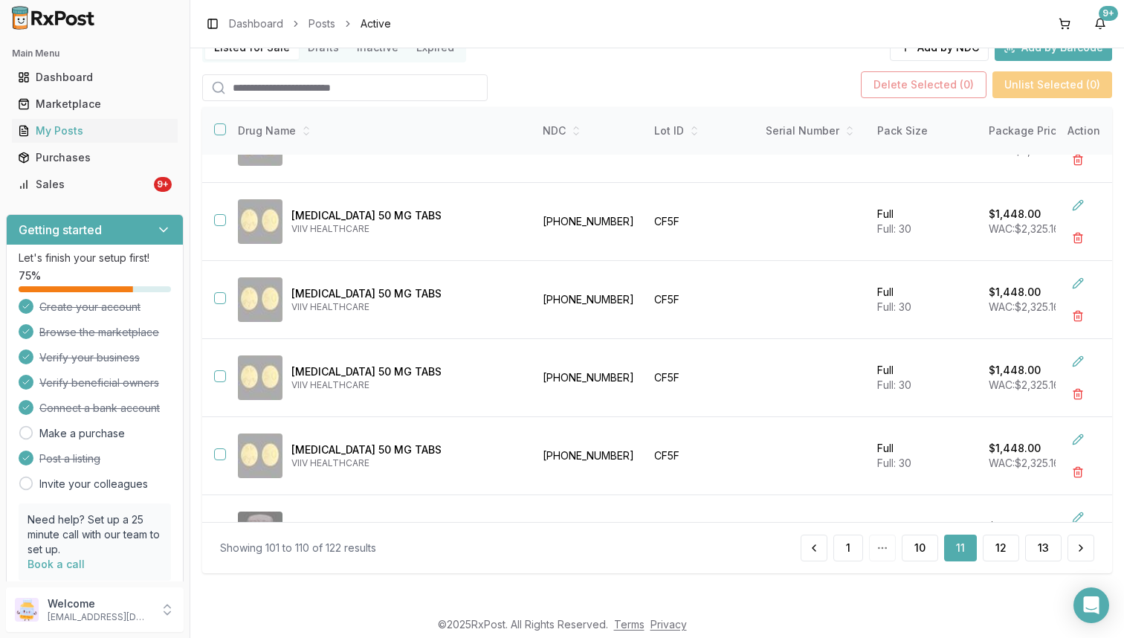
scroll to position [419, 0]
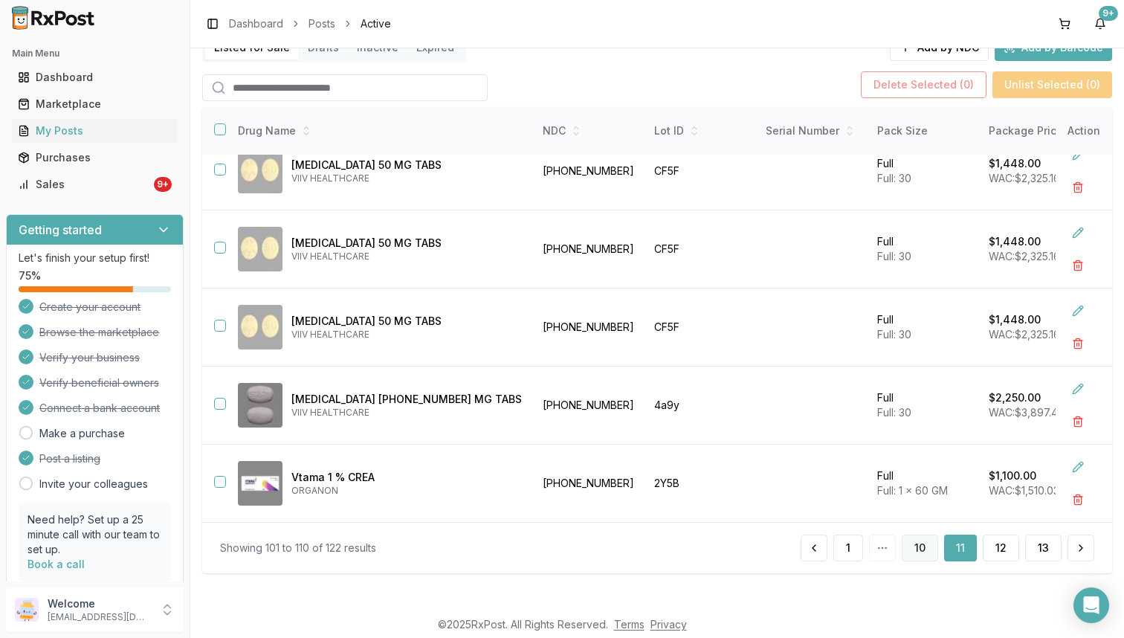
click at [912, 560] on button "10" at bounding box center [920, 548] width 36 height 27
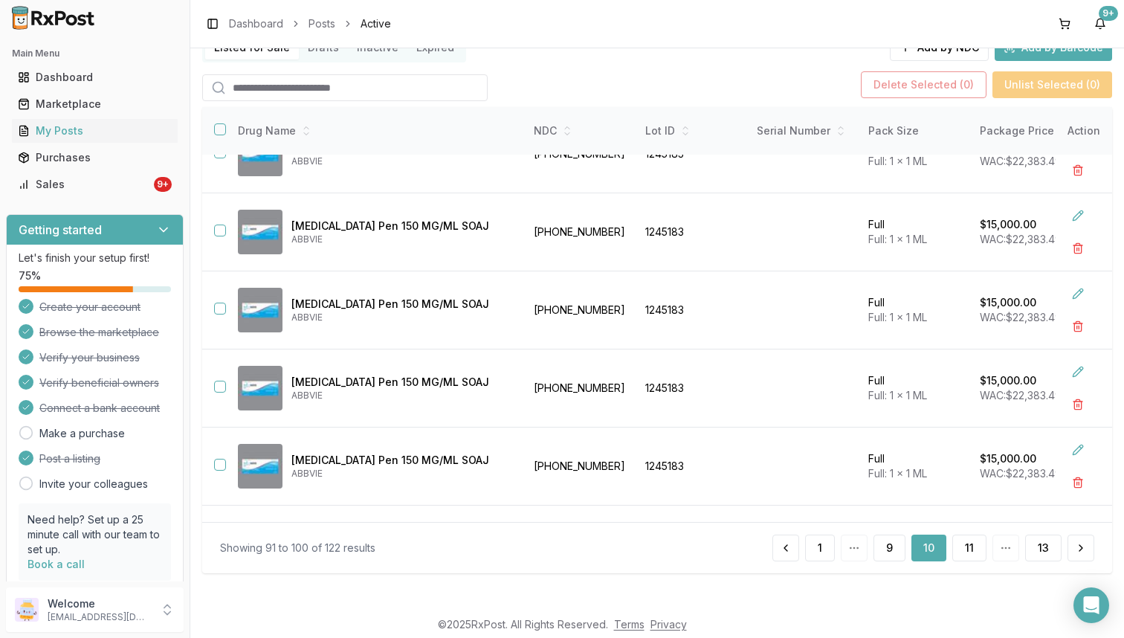
scroll to position [419, 0]
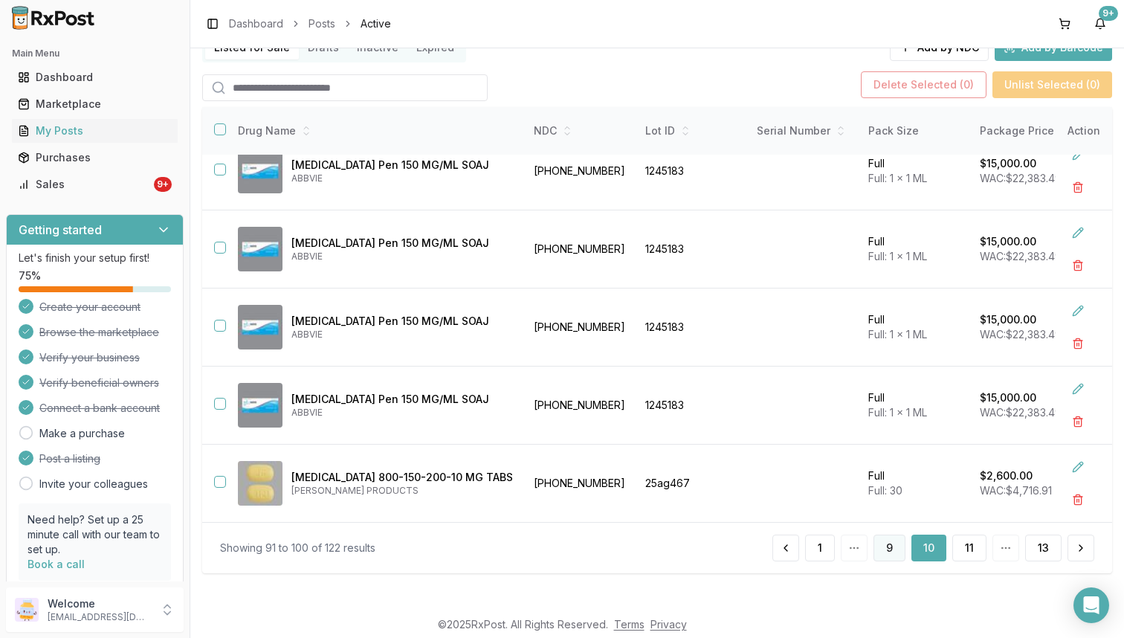
click at [874, 555] on button "9" at bounding box center [890, 548] width 32 height 27
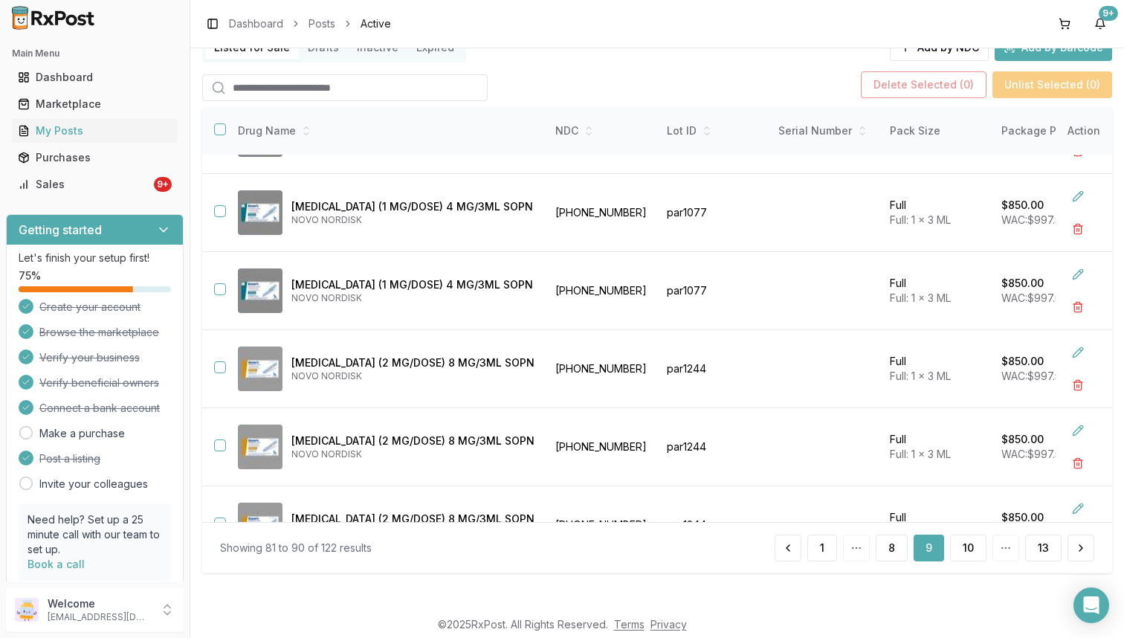
scroll to position [246, 0]
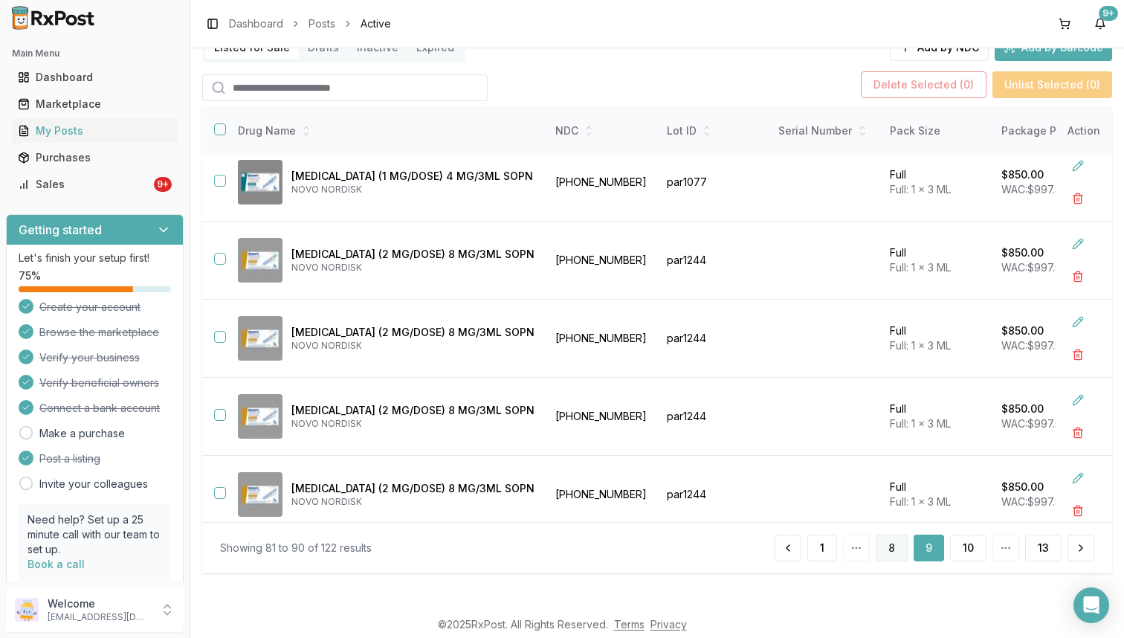
click at [885, 542] on button "8" at bounding box center [892, 548] width 32 height 27
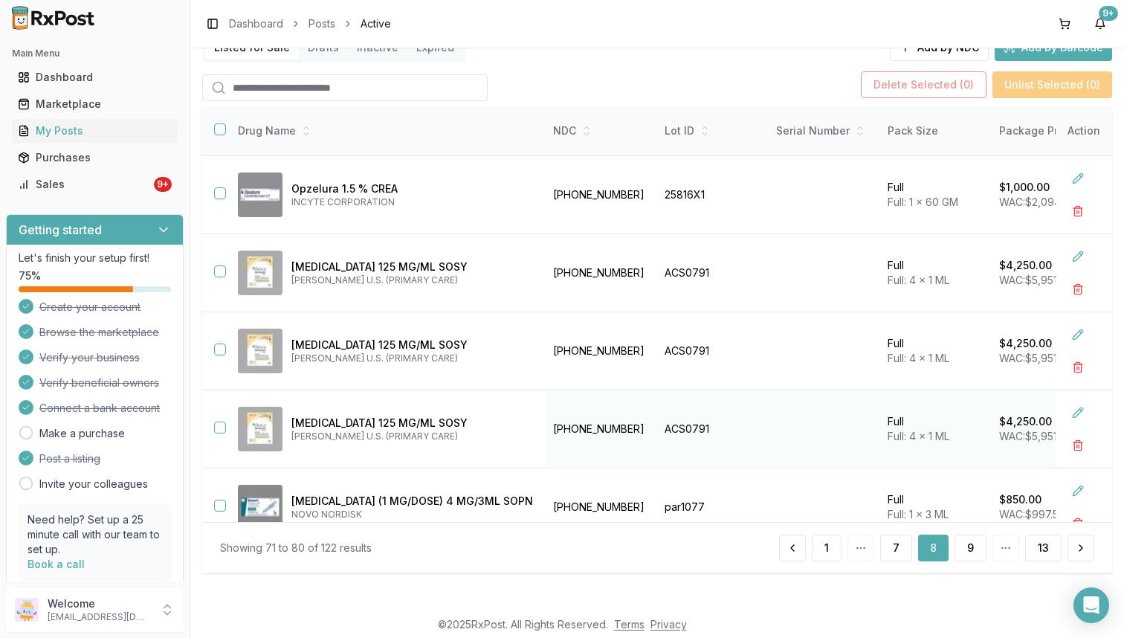
scroll to position [235, 1]
click at [225, 429] on button "button" at bounding box center [220, 426] width 12 height 12
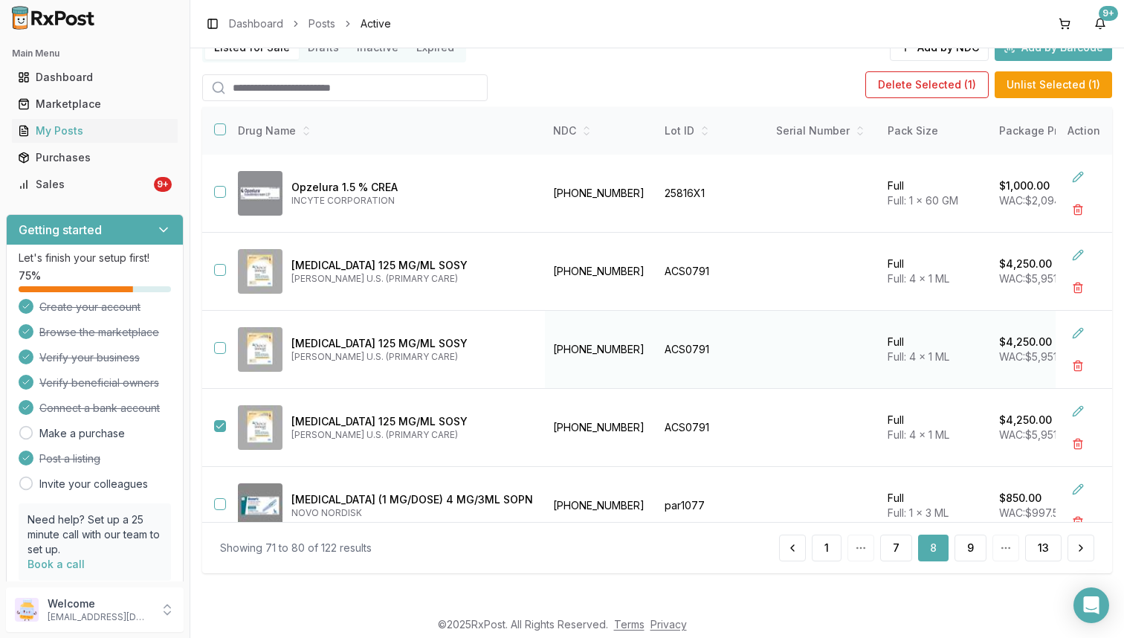
click at [222, 349] on button "button" at bounding box center [220, 348] width 12 height 12
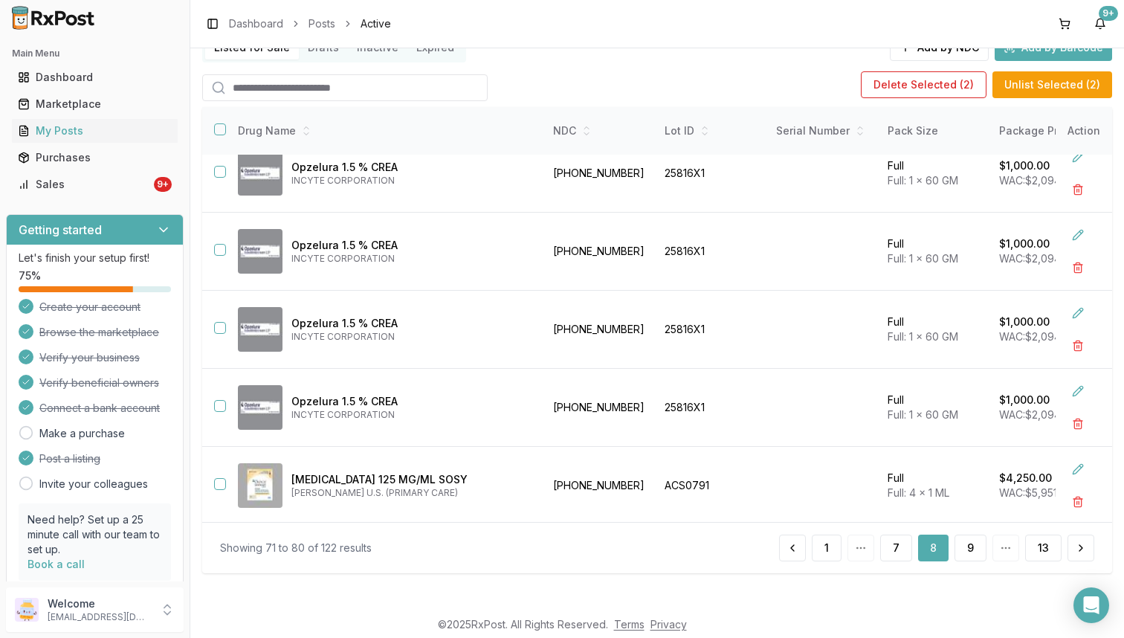
scroll to position [0, 1]
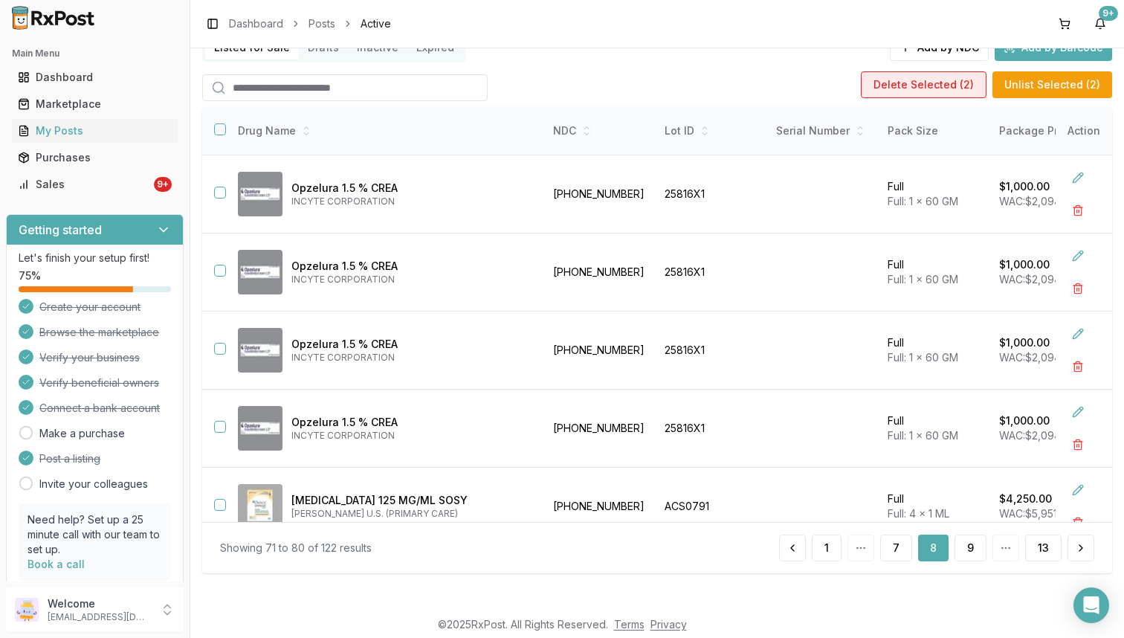
click at [900, 94] on button "Delete Selected ( 2 )" at bounding box center [924, 84] width 126 height 27
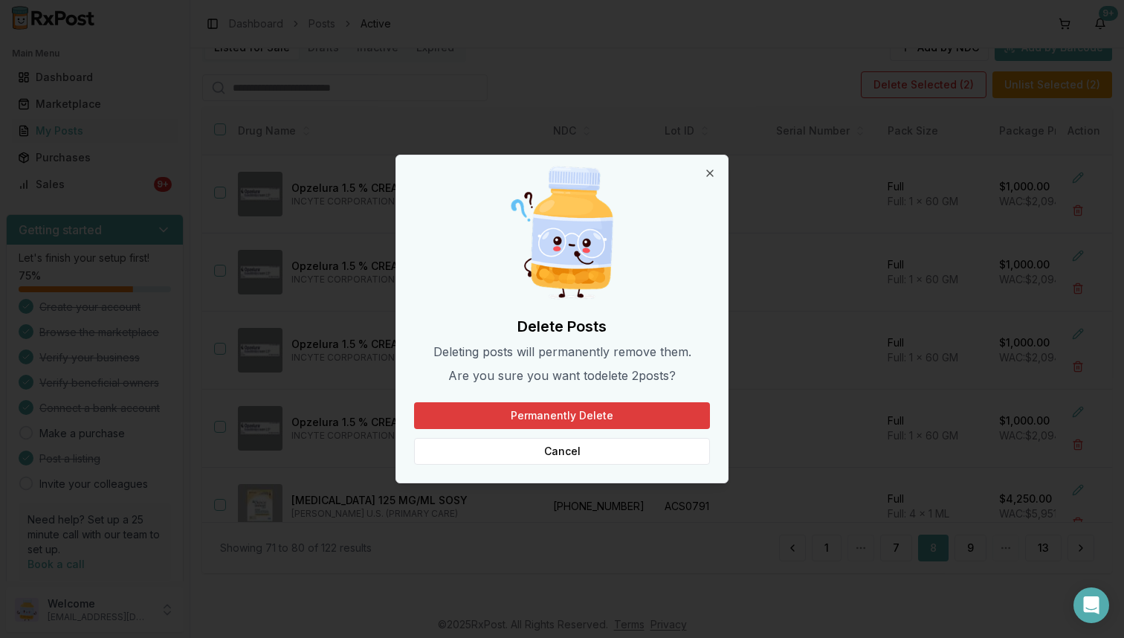
click at [630, 419] on button "Permanently Delete" at bounding box center [562, 415] width 296 height 27
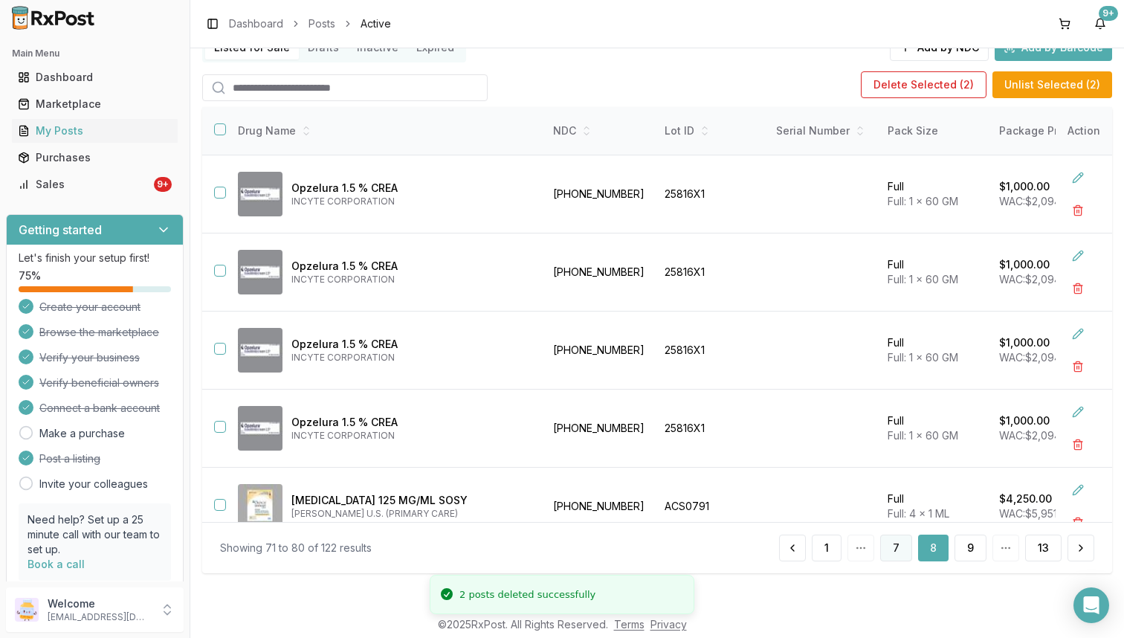
click at [886, 554] on button "7" at bounding box center [896, 548] width 32 height 27
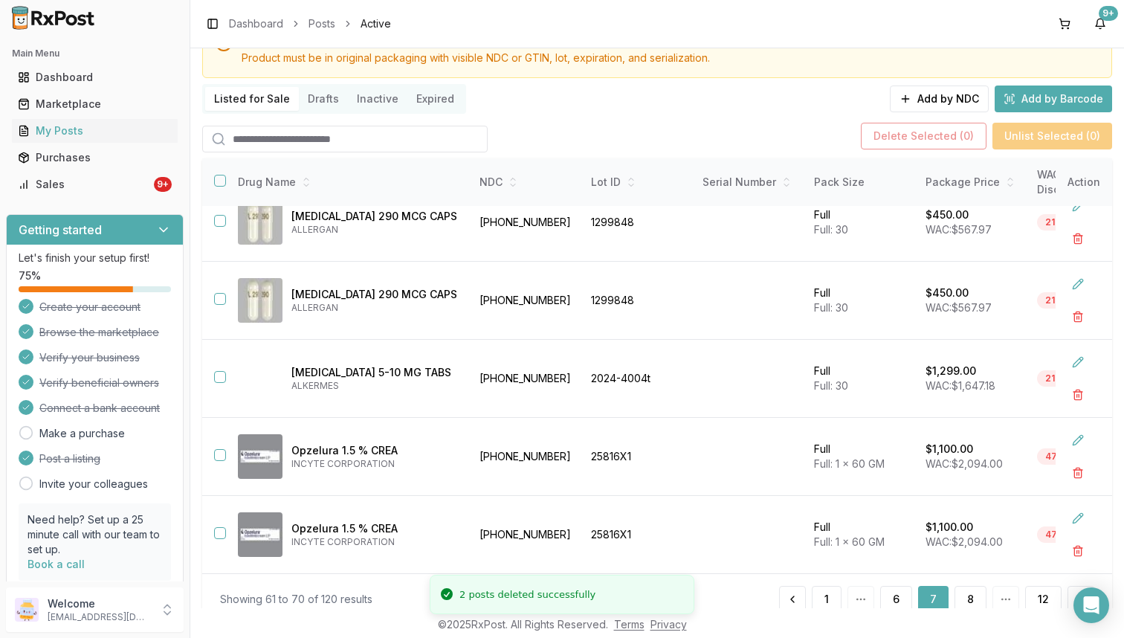
scroll to position [118, 0]
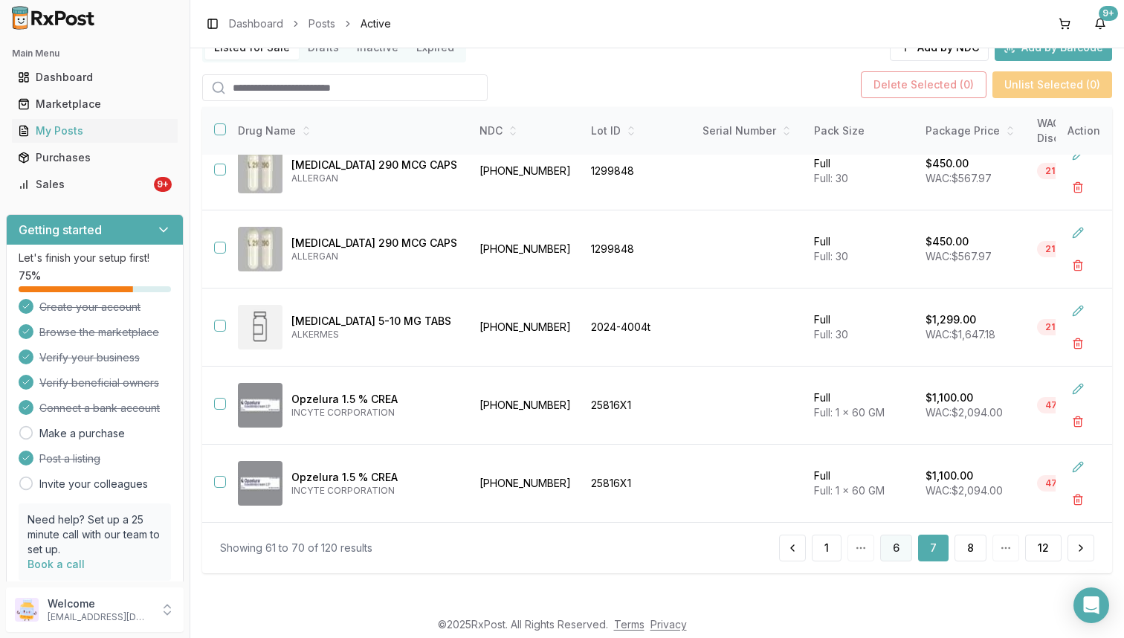
click at [890, 547] on button "6" at bounding box center [896, 548] width 32 height 27
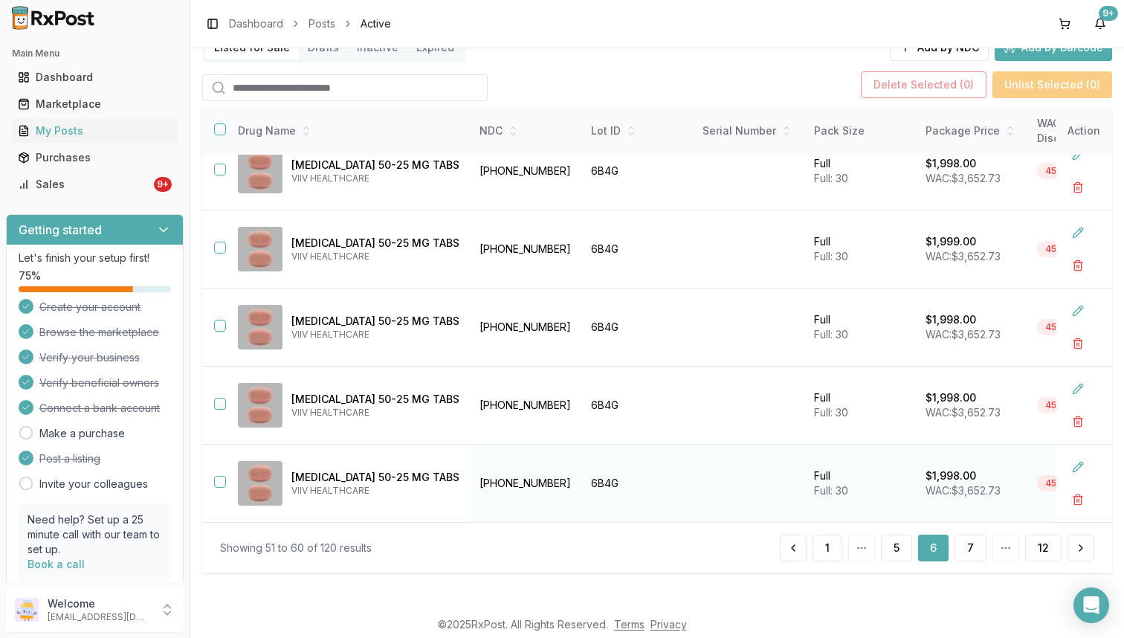
scroll to position [419, 1]
click at [891, 554] on button "5" at bounding box center [896, 548] width 31 height 27
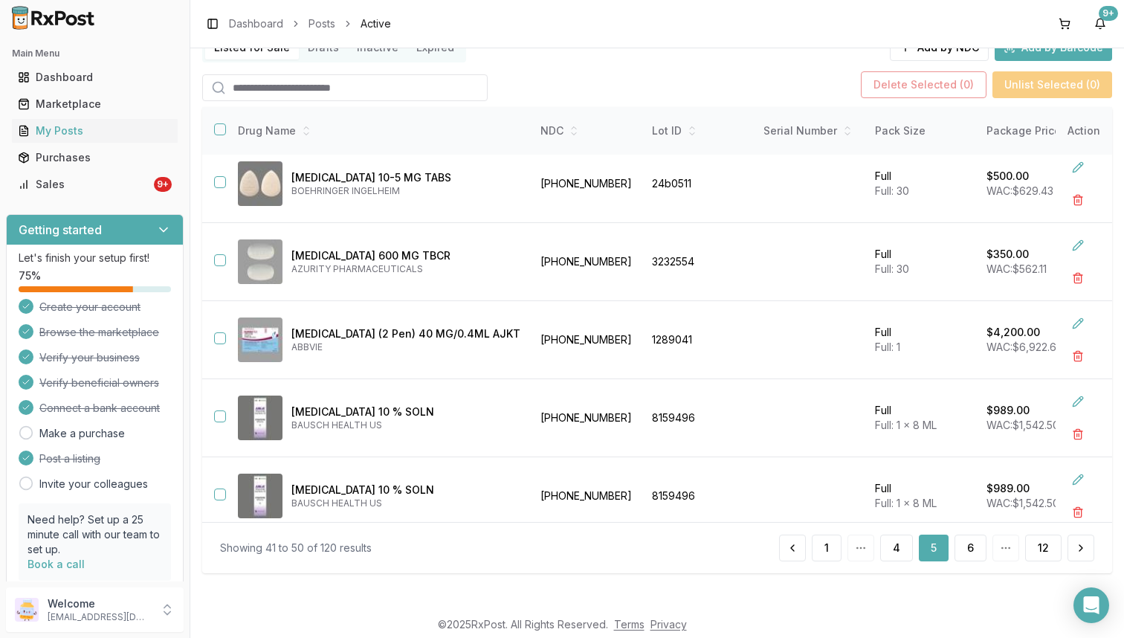
scroll to position [419, 1]
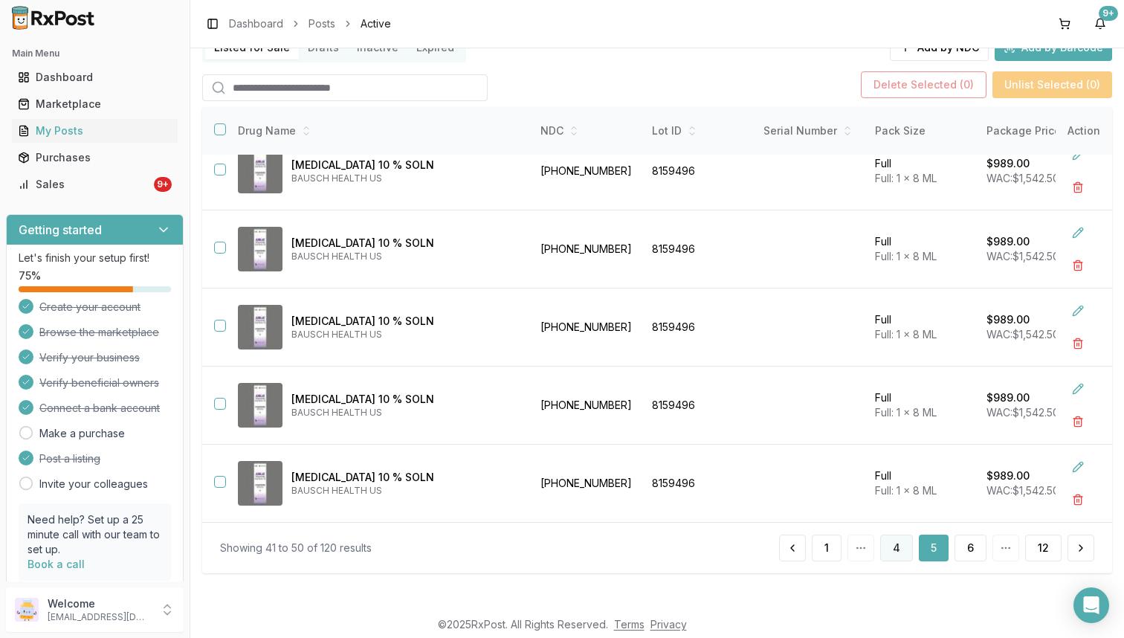
click at [889, 542] on button "4" at bounding box center [896, 548] width 33 height 27
